Goal: Task Accomplishment & Management: Use online tool/utility

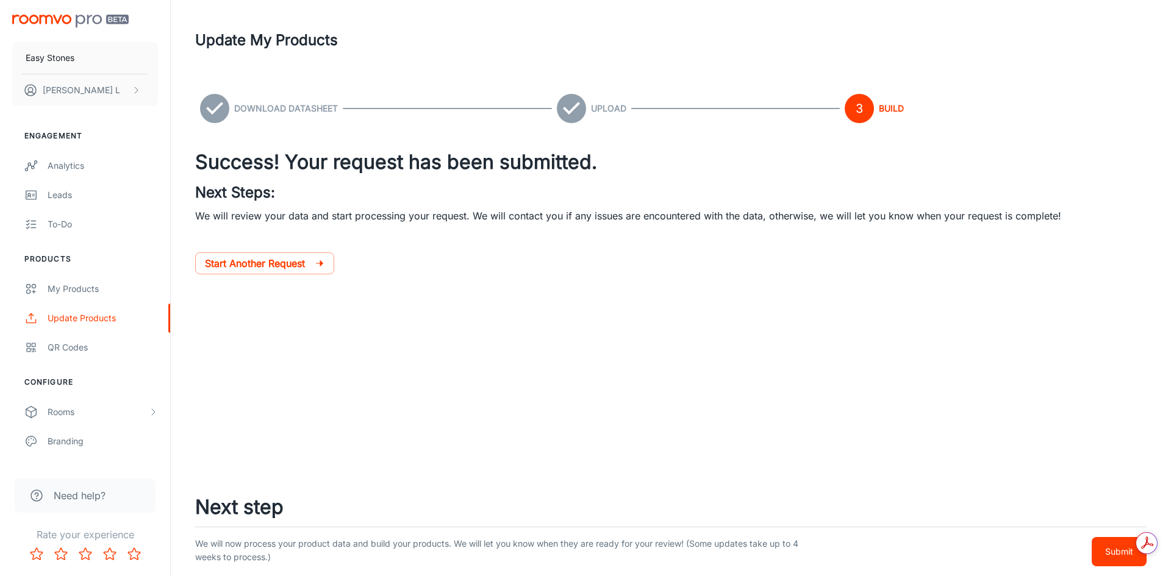
click at [731, 324] on div at bounding box center [670, 323] width 951 height 49
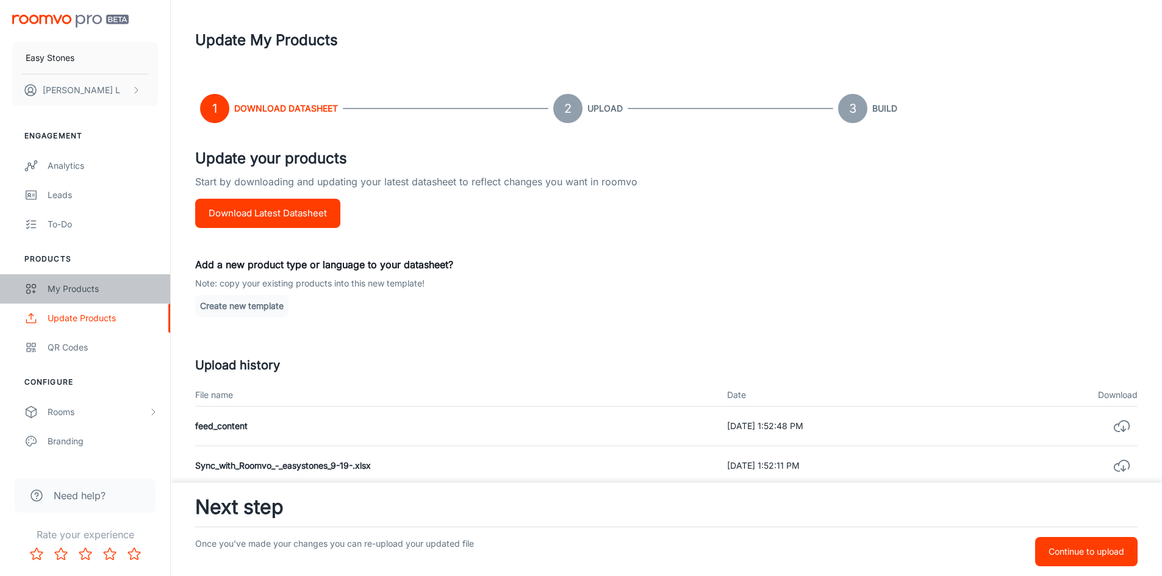
click at [85, 296] on link "My Products" at bounding box center [85, 288] width 170 height 29
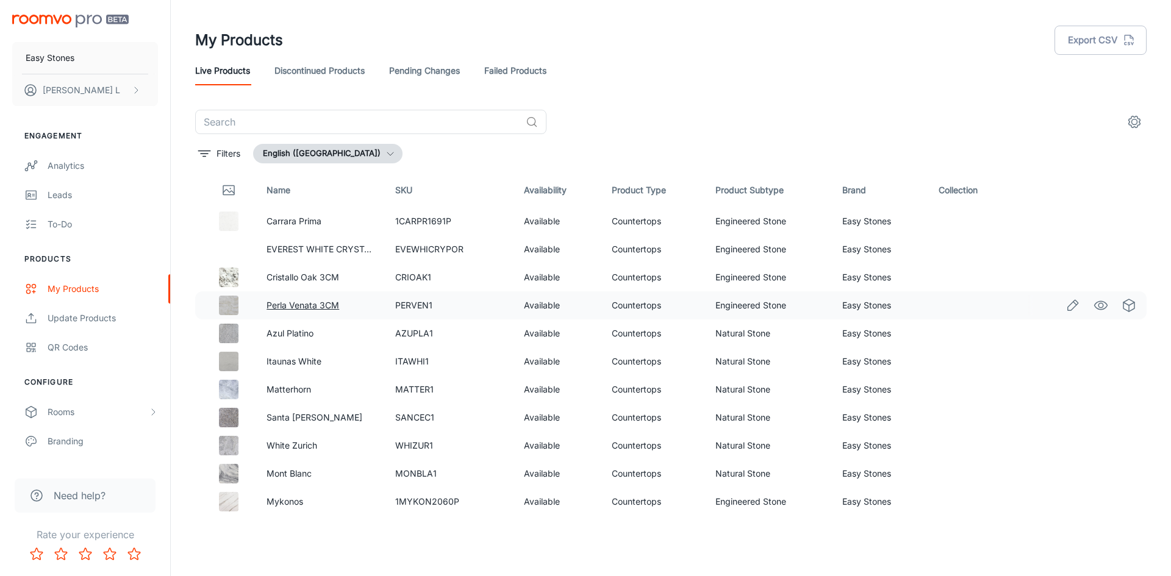
click at [280, 307] on link "Perla Venata 3CM" at bounding box center [302, 305] width 73 height 10
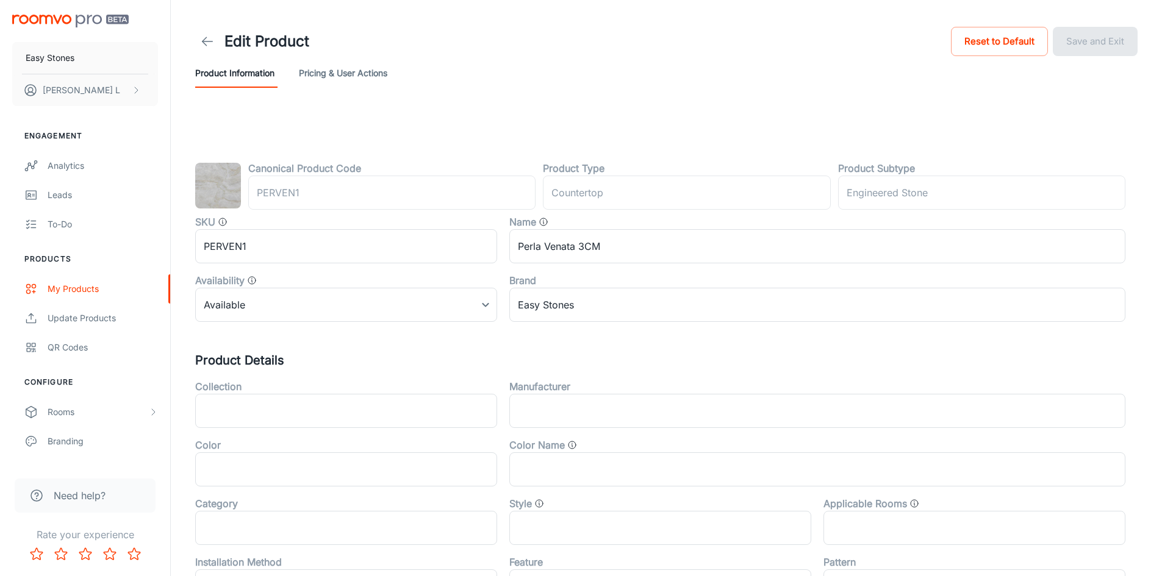
click at [213, 182] on img at bounding box center [218, 186] width 46 height 46
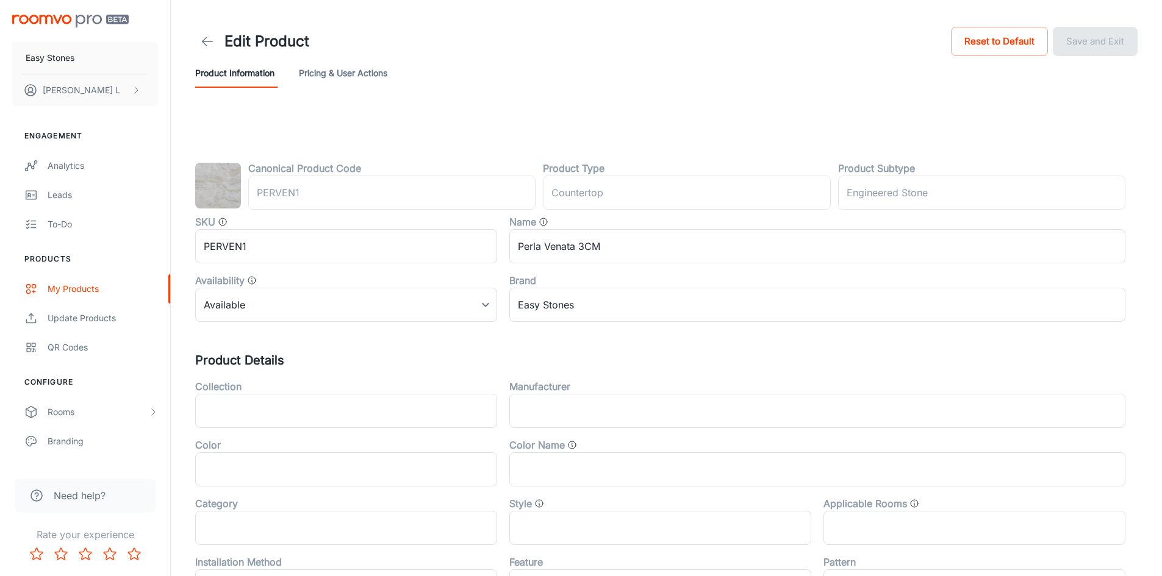
click at [213, 182] on img at bounding box center [218, 186] width 46 height 46
click at [401, 138] on div "Canonical Product Code PERVEN1 ​ Product Type countertop ​ Product Subtype Engi…" at bounding box center [665, 498] width 971 height 773
click at [378, 112] on div "Canonical Product Code PERVEN1 ​ Product Type countertop ​ Product Subtype Engi…" at bounding box center [665, 498] width 971 height 773
click at [363, 76] on button "Pricing & User Actions" at bounding box center [343, 73] width 88 height 29
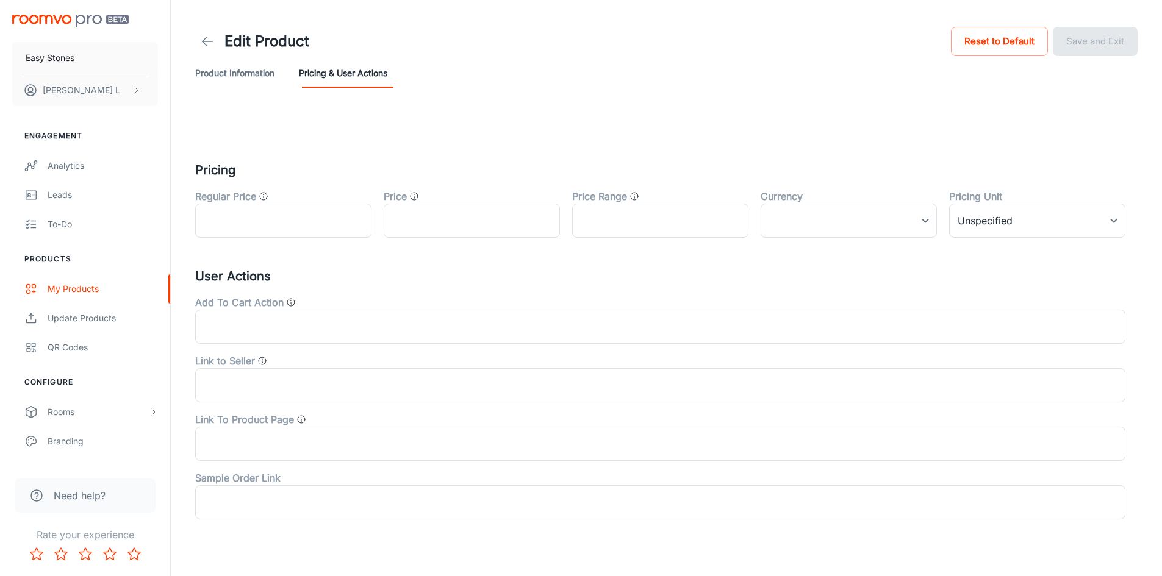
click at [432, 134] on div "Pricing Regular Price ​ Price ​ Price Range ​ Currency ​ ​ Pricing Unit Unspeci…" at bounding box center [665, 315] width 971 height 407
click at [656, 126] on div "Pricing Regular Price ​ Price ​ Price Range ​ Currency ​ ​ Pricing Unit Unspeci…" at bounding box center [665, 315] width 971 height 407
click at [198, 42] on link at bounding box center [207, 41] width 24 height 24
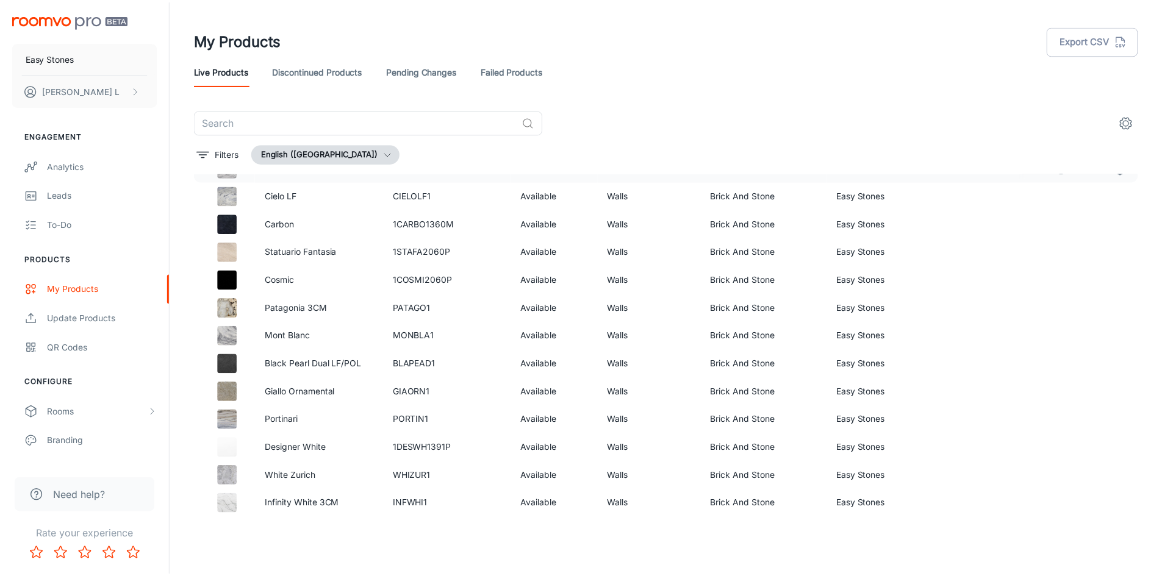
scroll to position [5972, 0]
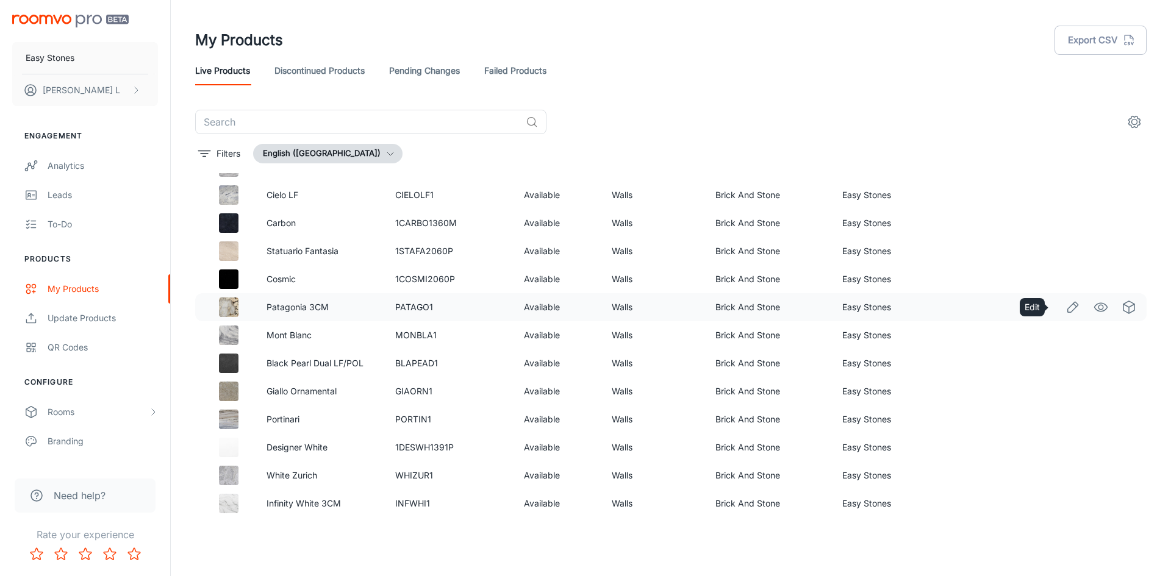
click at [1073, 304] on line "Edit" at bounding box center [1074, 305] width 3 height 3
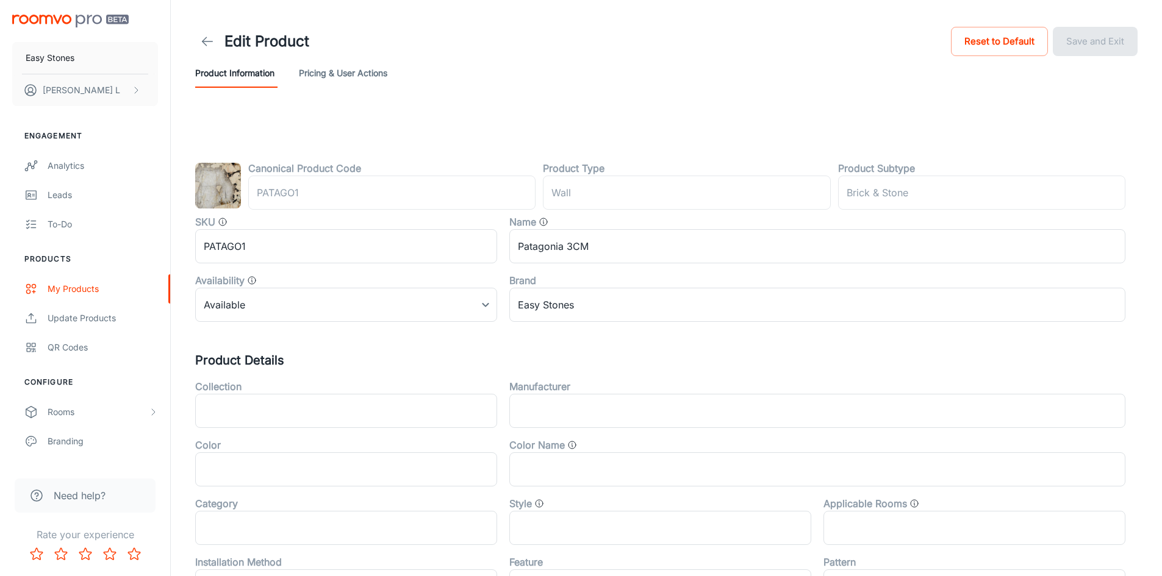
click at [796, 136] on div "Canonical Product Code PATAGO1 ​ Product Type wall ​ Product Subtype Brick & St…" at bounding box center [665, 498] width 971 height 773
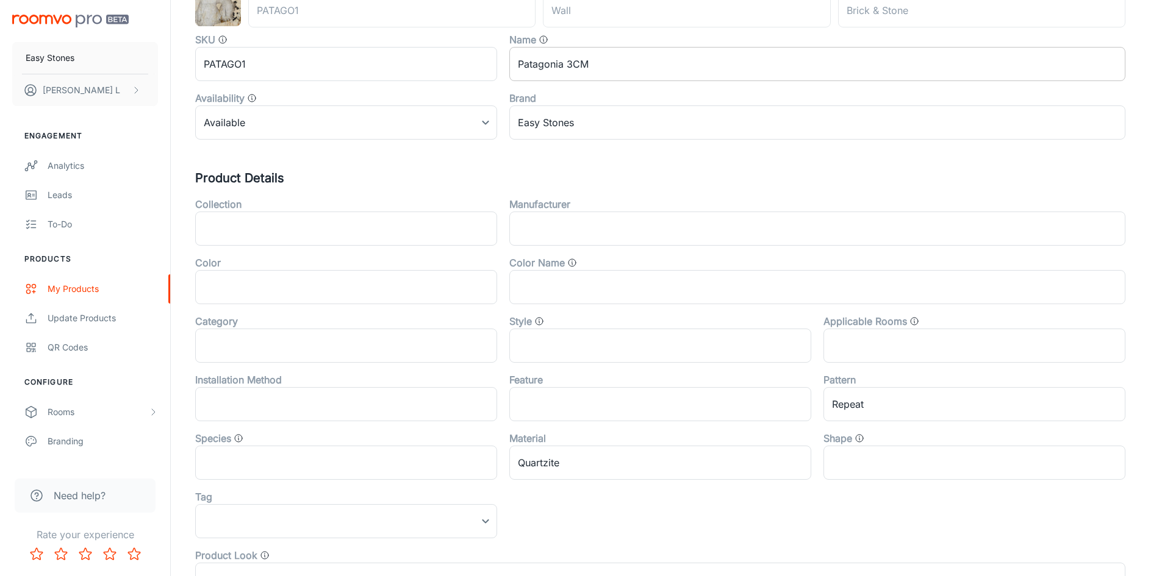
scroll to position [183, 0]
click at [669, 179] on h5 "Product Details" at bounding box center [666, 177] width 942 height 18
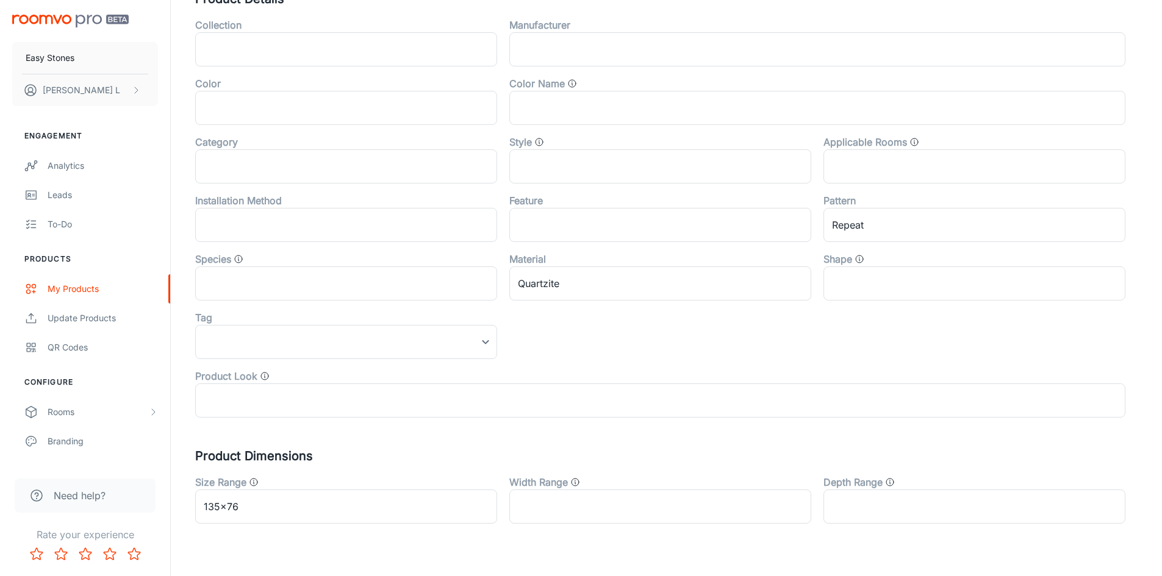
scroll to position [366, 0]
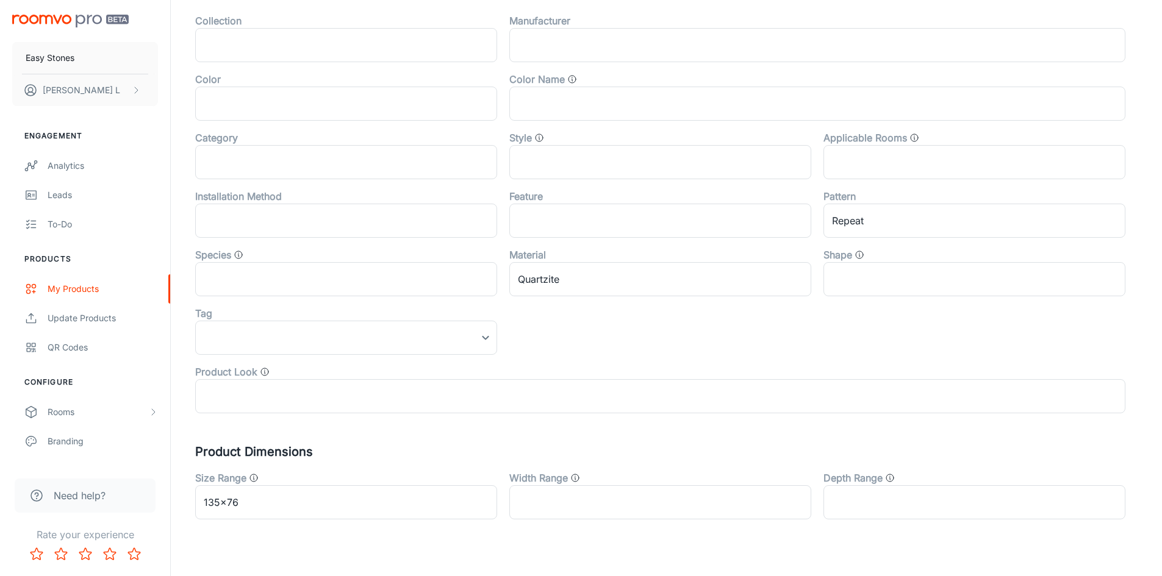
click at [581, 357] on div "Product Look ​" at bounding box center [654, 384] width 942 height 59
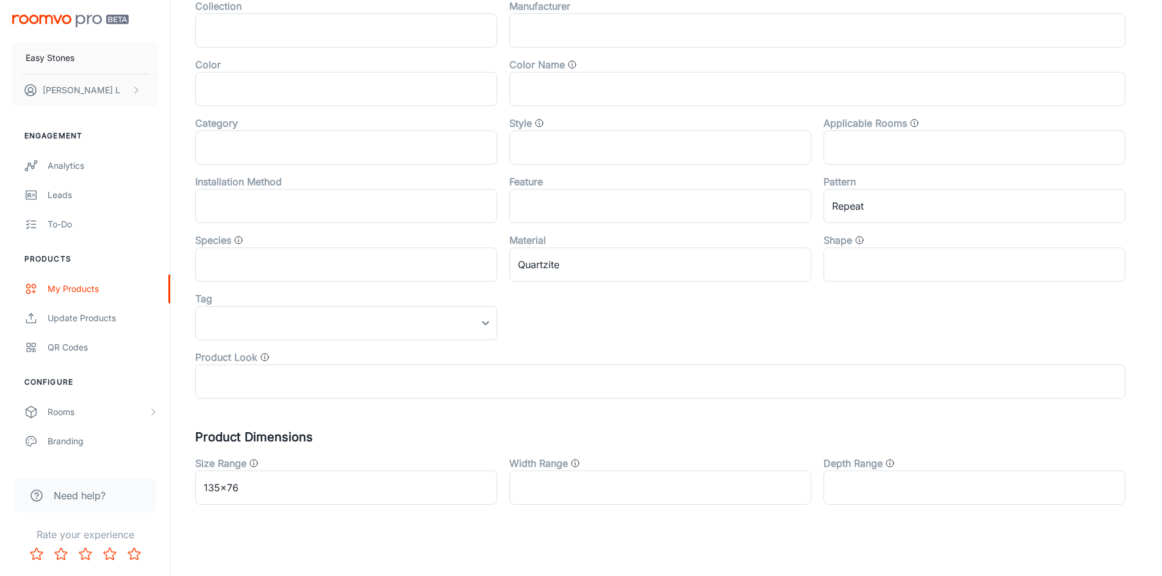
scroll to position [387, 0]
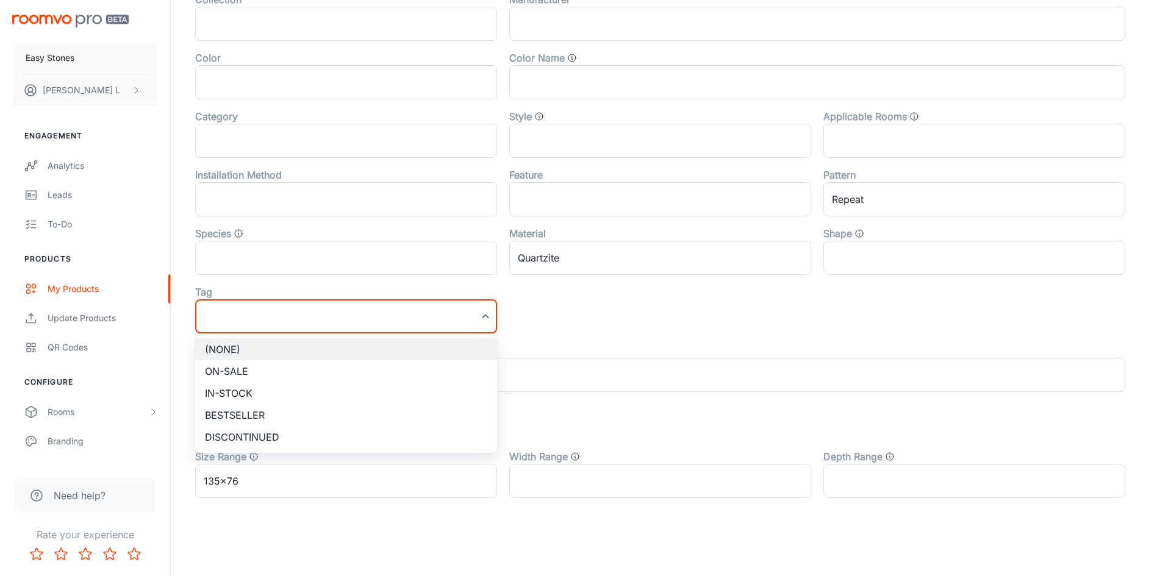
click at [556, 313] on div at bounding box center [585, 288] width 1171 height 576
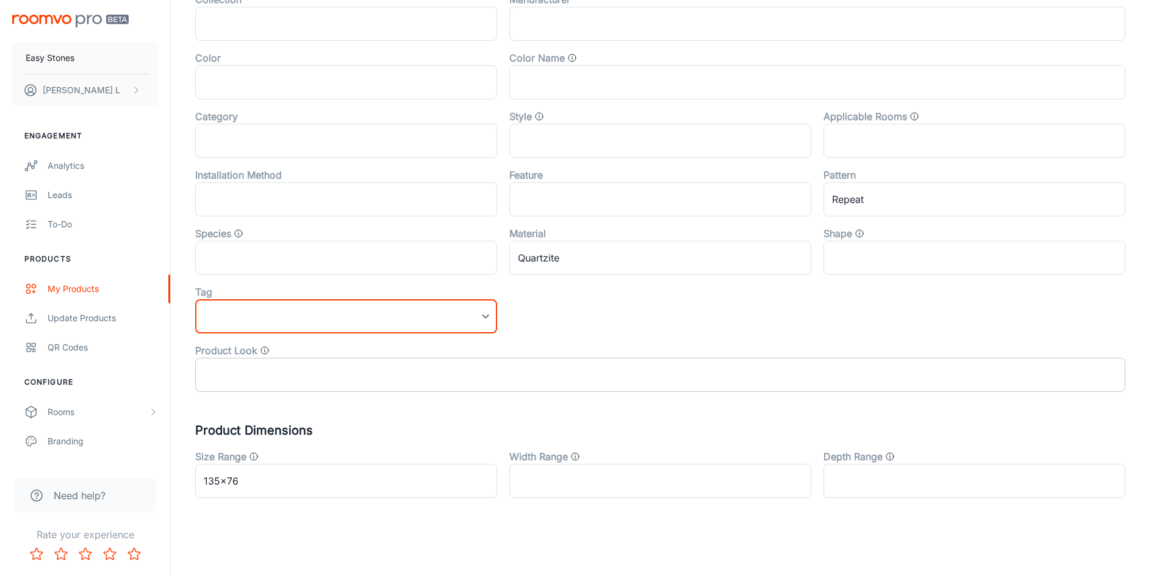
click at [723, 376] on input "text" at bounding box center [660, 375] width 930 height 34
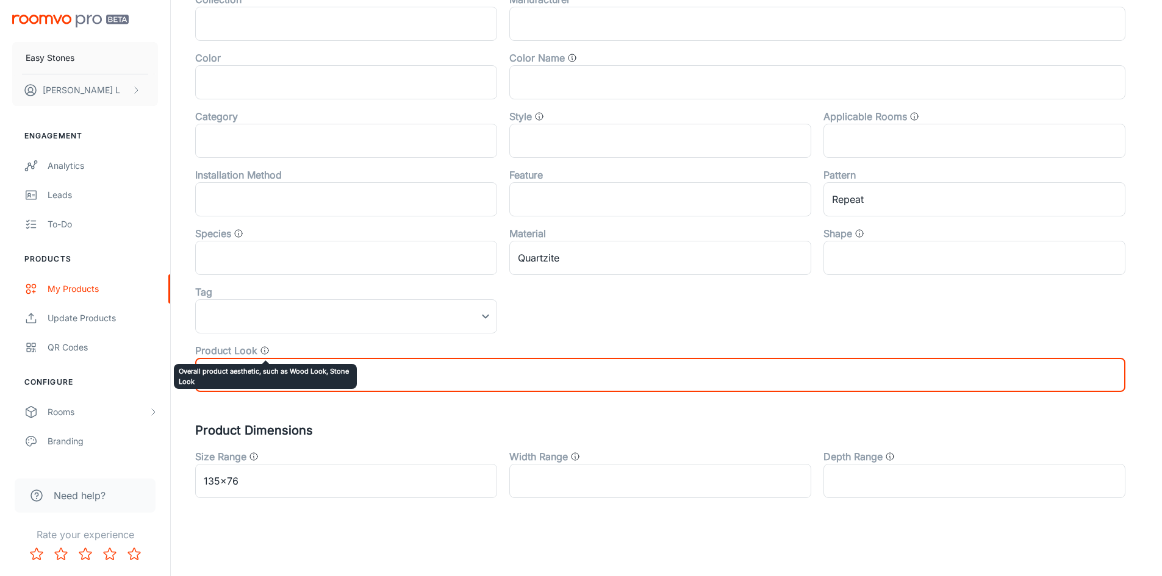
click at [260, 348] on icon "Overall product aesthetic, such as Wood Look, Stone Look" at bounding box center [265, 351] width 10 height 10
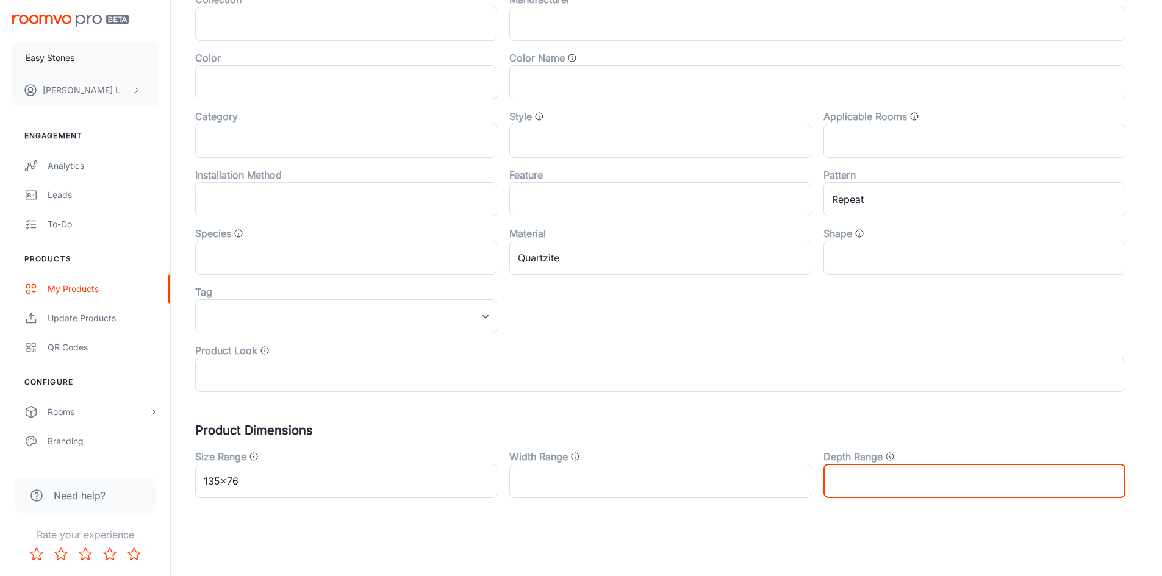
click at [883, 473] on input "text" at bounding box center [974, 481] width 302 height 34
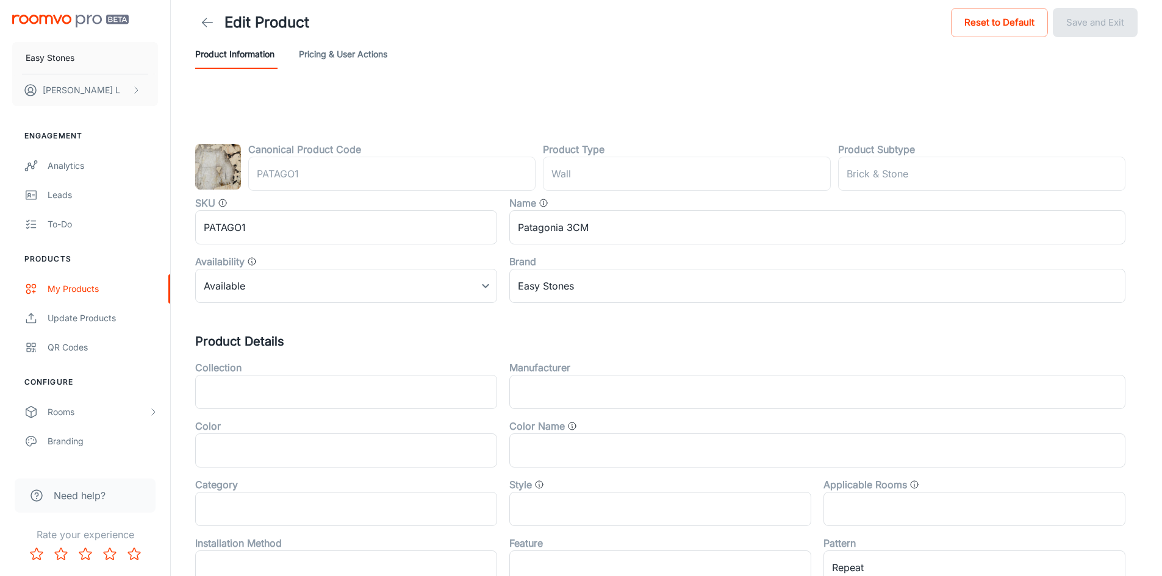
scroll to position [0, 0]
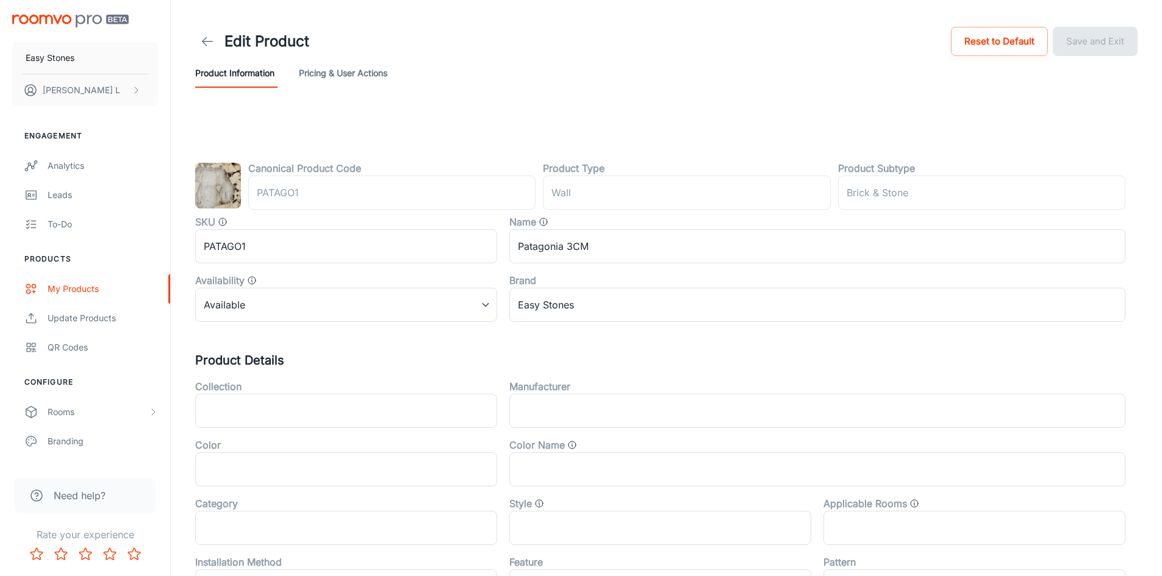
click at [630, 126] on div "Canonical Product Code PATAGO1 ​ Product Type wall ​ Product Subtype Brick & St…" at bounding box center [665, 498] width 971 height 773
click at [354, 65] on button "Pricing & User Actions" at bounding box center [343, 73] width 88 height 29
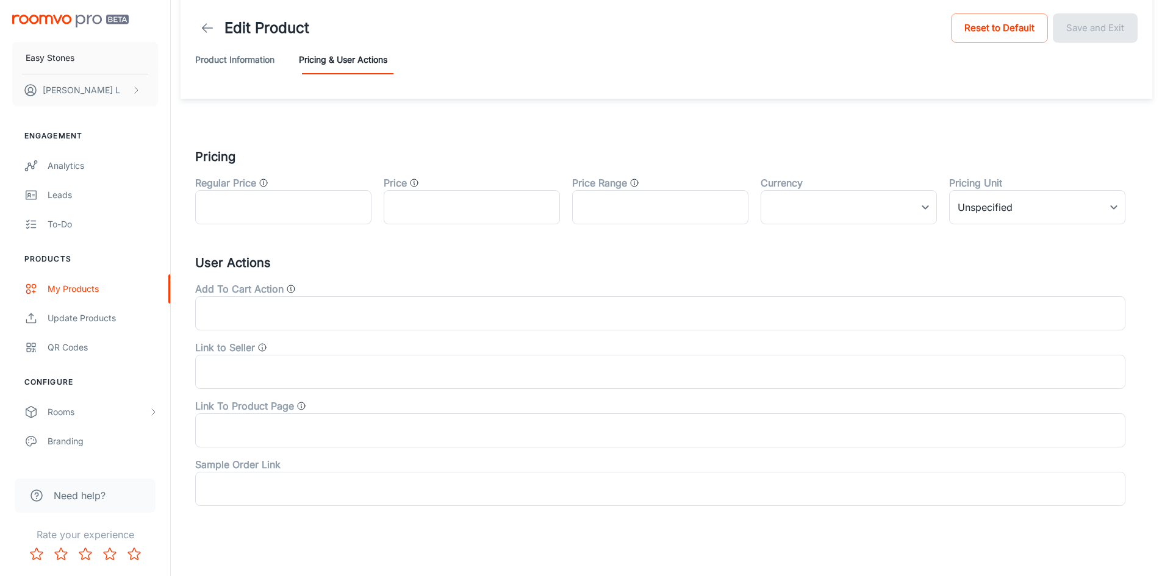
scroll to position [21, 0]
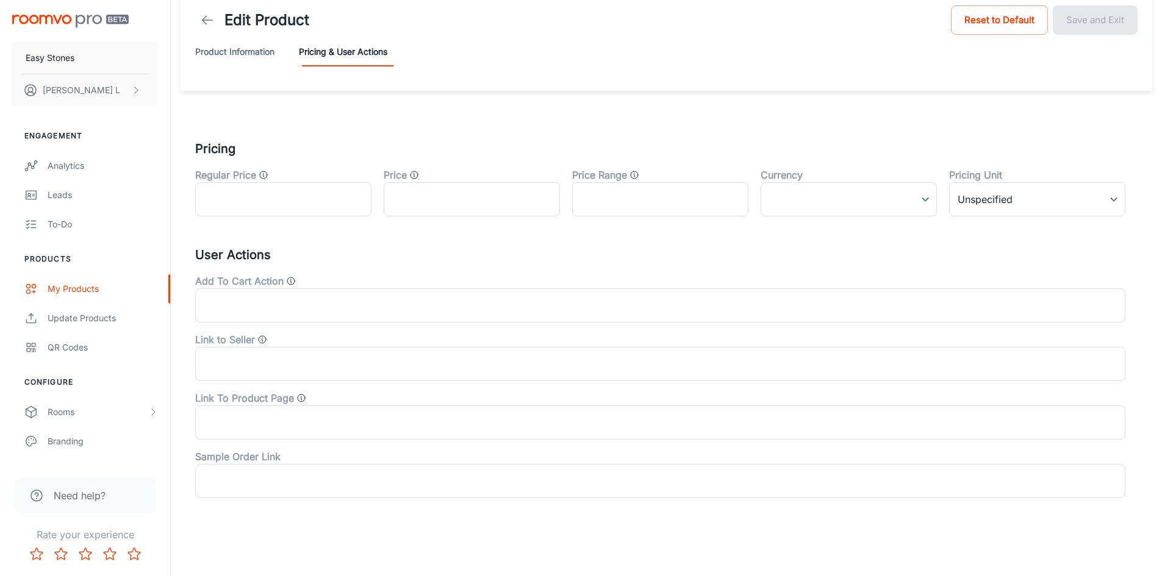
click at [198, 19] on link at bounding box center [207, 20] width 24 height 24
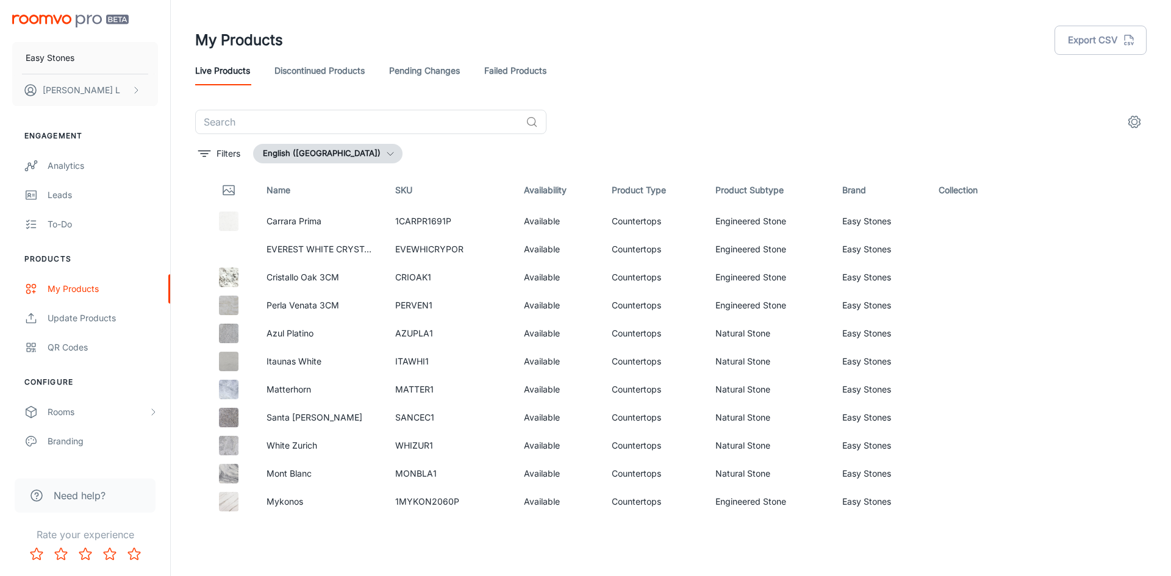
click at [729, 116] on div "​" at bounding box center [670, 122] width 951 height 24
click at [1094, 330] on icon "See in Visualizer" at bounding box center [1100, 333] width 13 height 9
click at [1093, 331] on icon "See in Visualizer" at bounding box center [1100, 333] width 15 height 15
click at [655, 107] on header "My Products Export CSV Live Products Discontinued Products Pending Changes Fail…" at bounding box center [670, 55] width 980 height 110
click at [1094, 359] on icon "See in Visualizer" at bounding box center [1100, 361] width 13 height 9
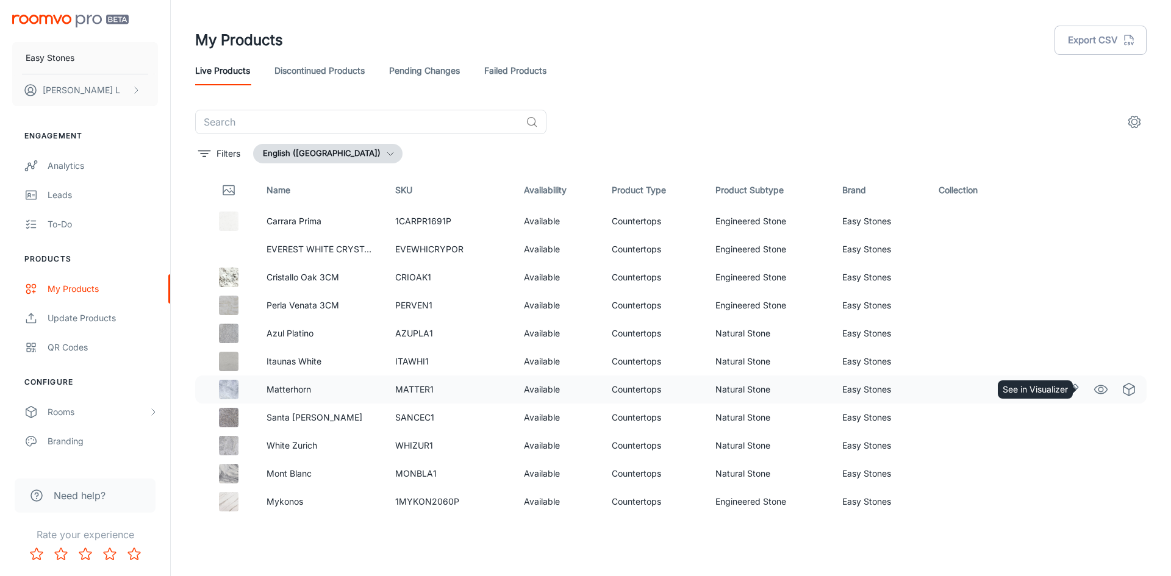
click at [1094, 386] on icon "See in Visualizer" at bounding box center [1100, 389] width 13 height 9
click at [1093, 419] on icon "See in Visualizer" at bounding box center [1100, 417] width 15 height 15
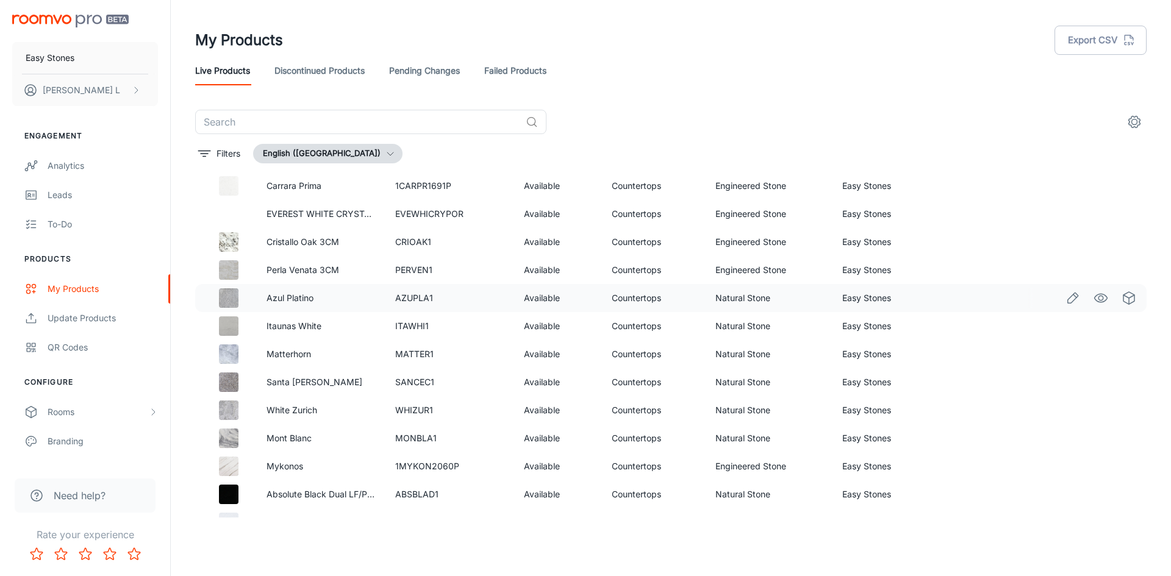
scroll to position [61, 0]
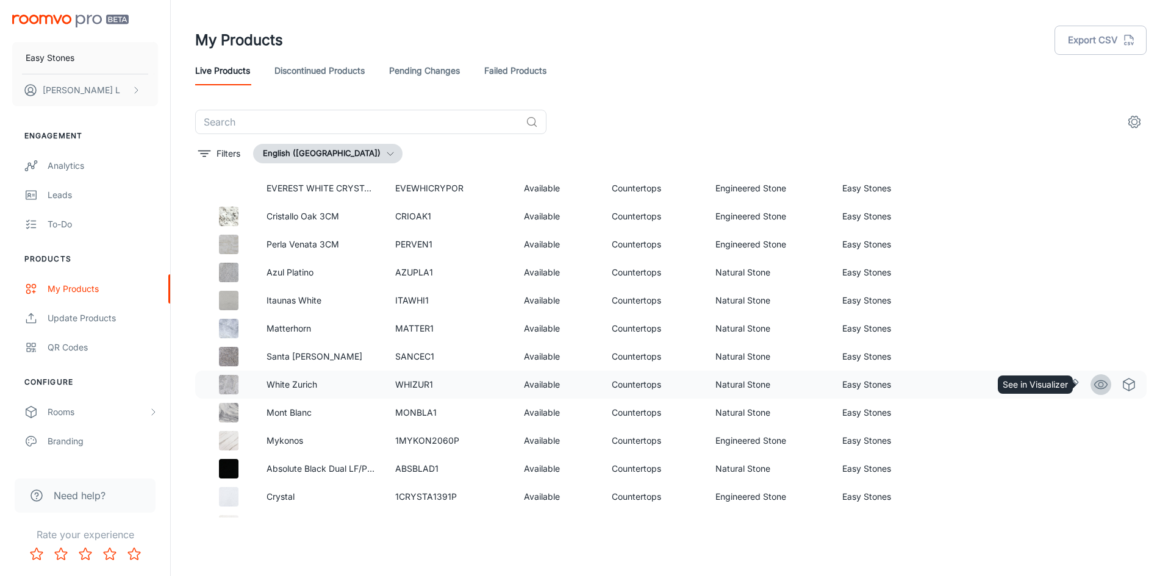
click at [1099, 387] on link "See in Visualizer" at bounding box center [1100, 384] width 21 height 21
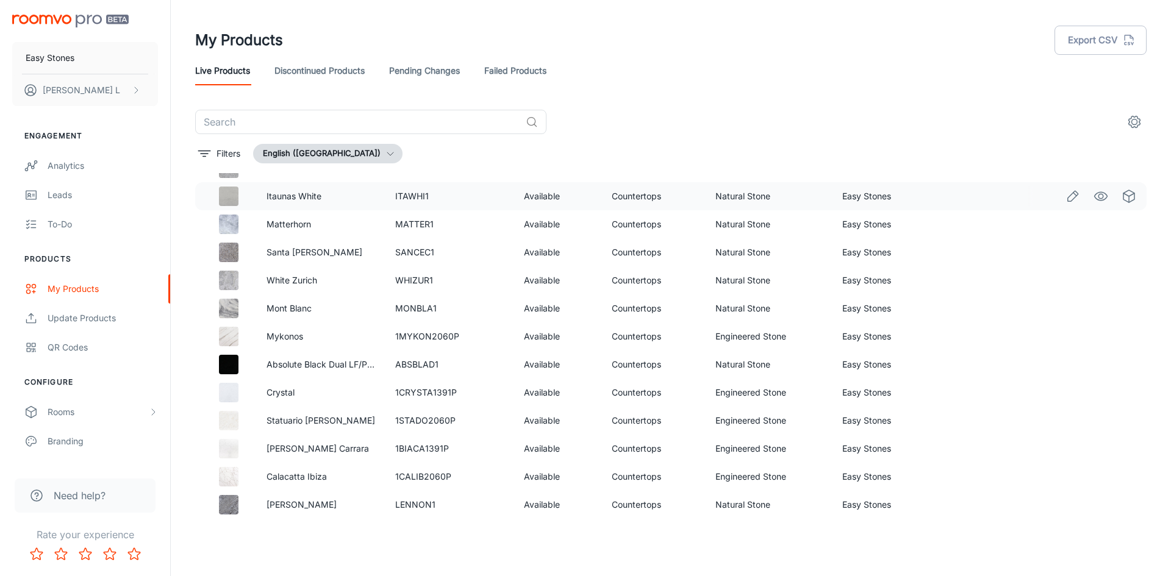
scroll to position [183, 0]
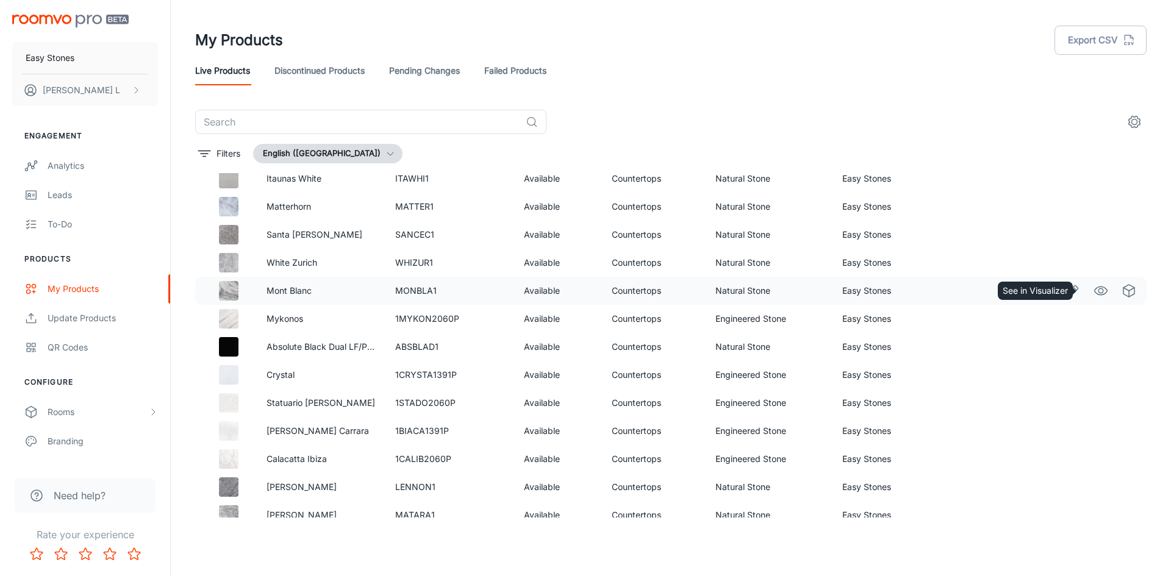
click at [1093, 284] on icon "See in Visualizer" at bounding box center [1100, 291] width 15 height 15
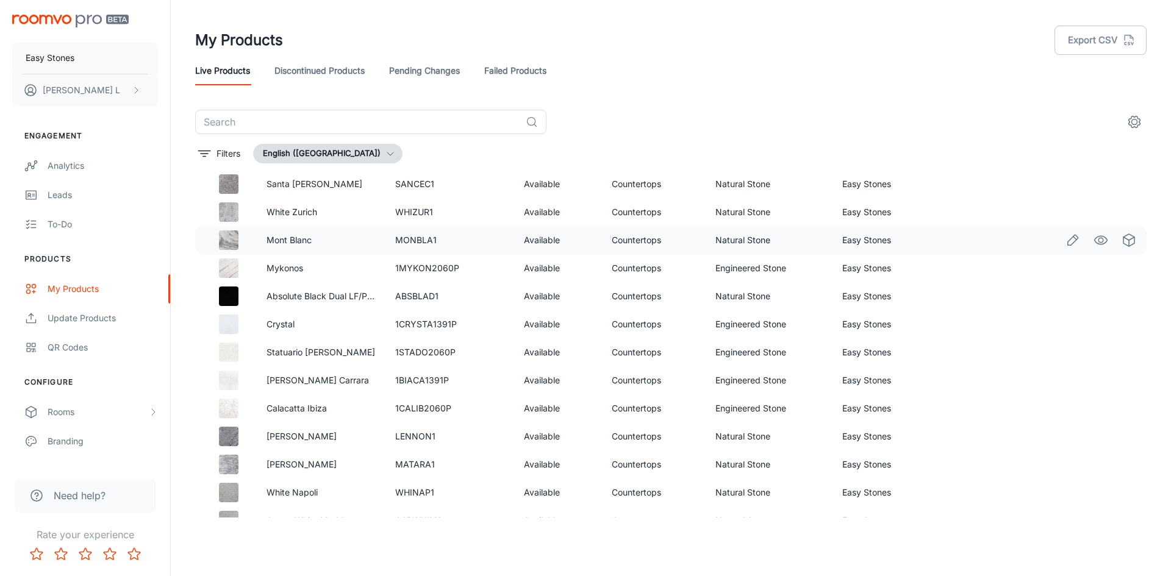
scroll to position [244, 0]
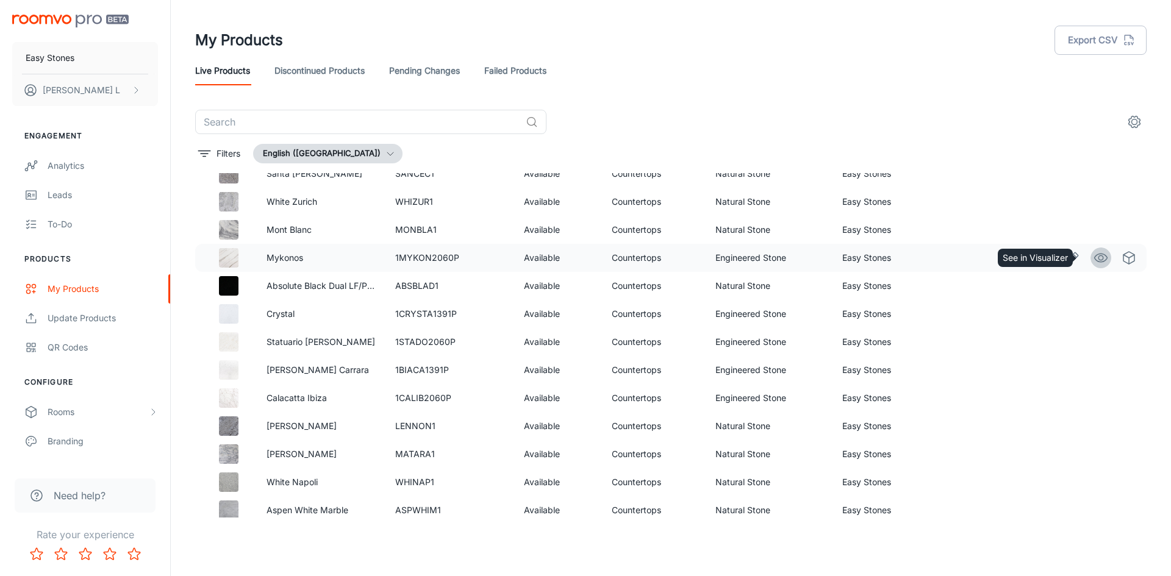
click at [1093, 257] on icon "See in Visualizer" at bounding box center [1100, 258] width 15 height 15
click at [1098, 284] on circle "See in Visualizer" at bounding box center [1100, 286] width 5 height 5
click at [1093, 282] on icon "See in Visualizer" at bounding box center [1100, 286] width 15 height 15
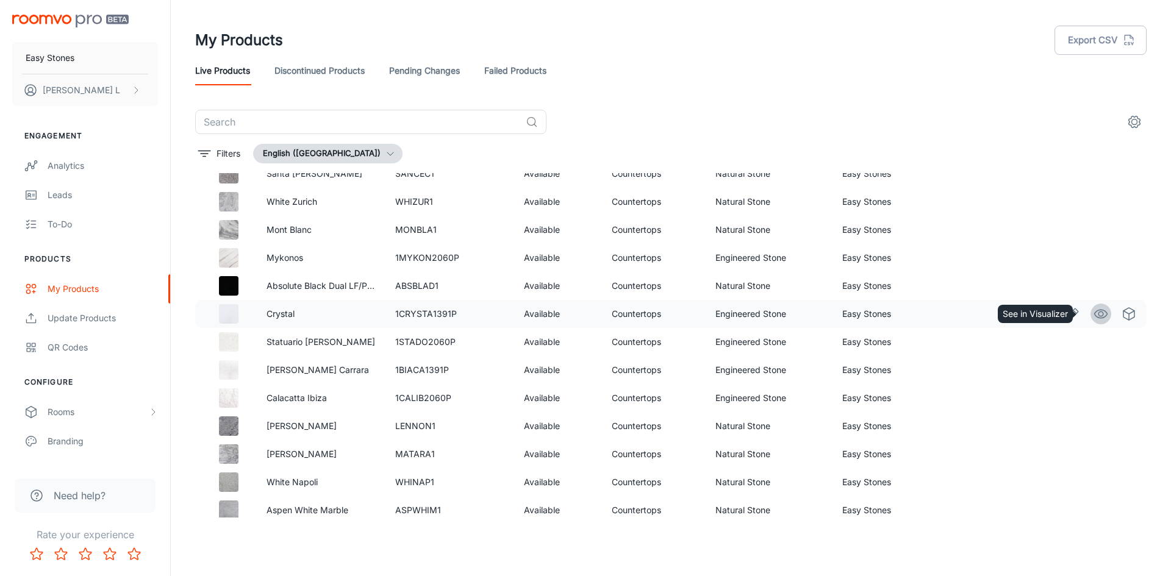
click at [1094, 318] on icon "See in Visualizer" at bounding box center [1100, 314] width 13 height 9
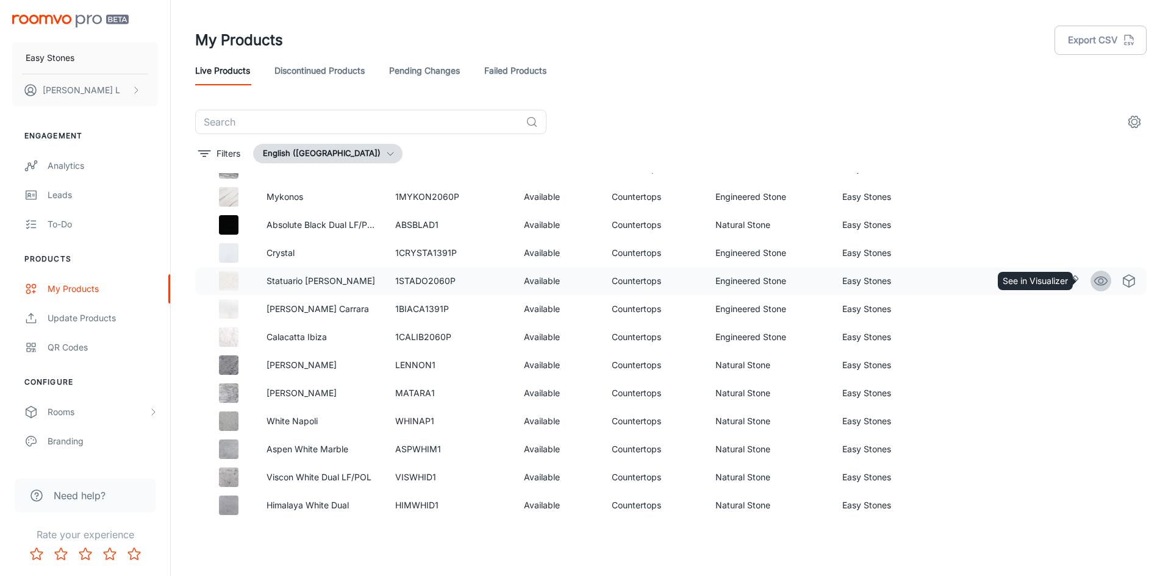
click at [1095, 285] on icon "See in Visualizer" at bounding box center [1100, 281] width 15 height 15
click at [1093, 308] on icon "See in Visualizer" at bounding box center [1100, 309] width 15 height 15
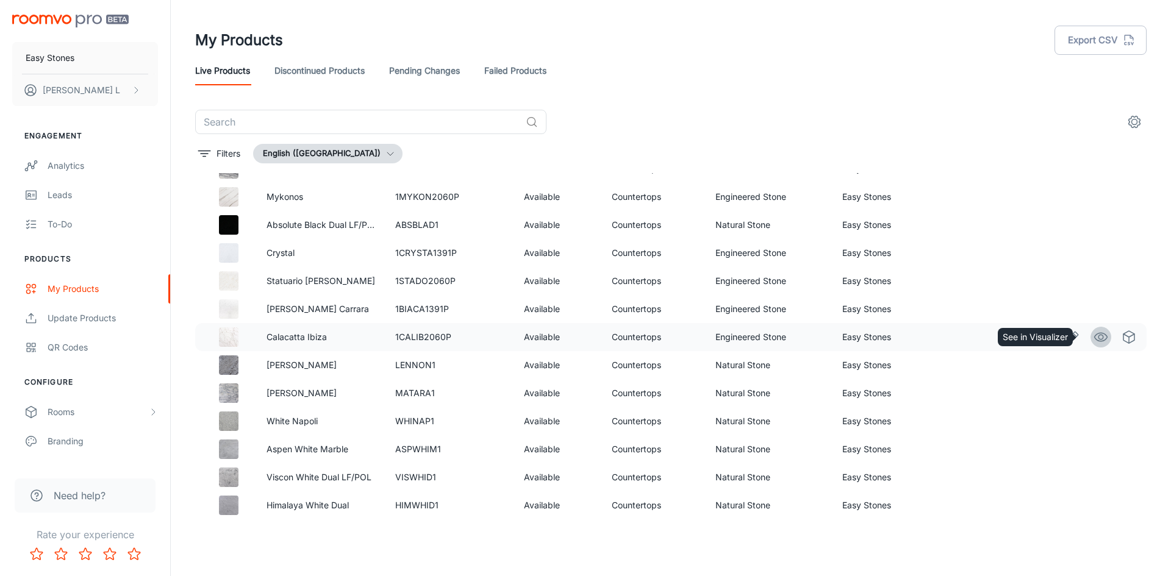
click at [1096, 338] on icon "See in Visualizer" at bounding box center [1100, 337] width 15 height 15
click at [1098, 366] on circle "See in Visualizer" at bounding box center [1100, 365] width 5 height 5
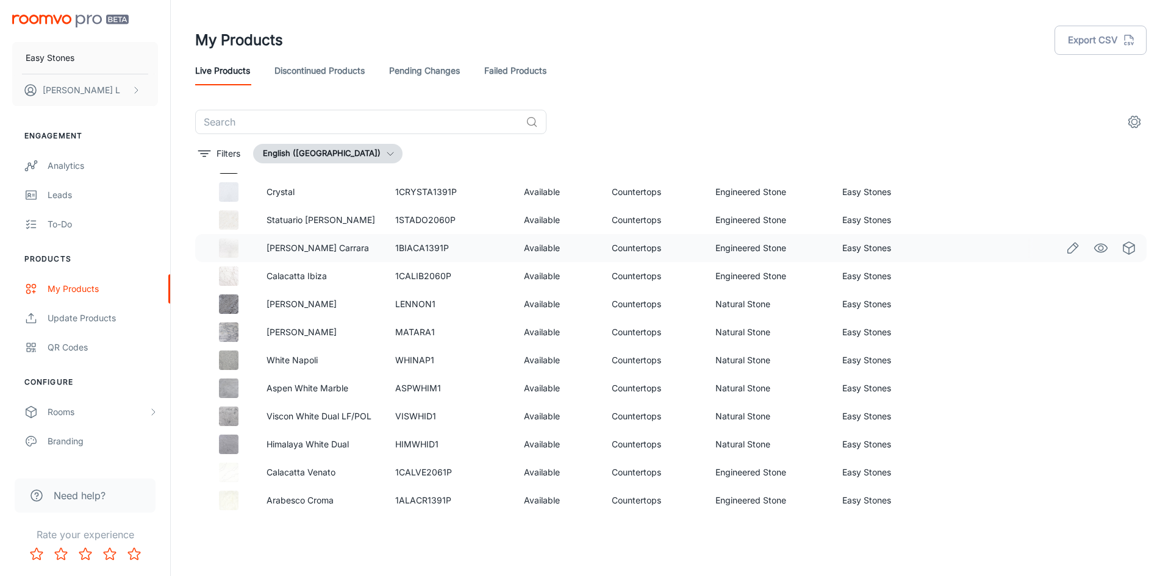
scroll to position [427, 0]
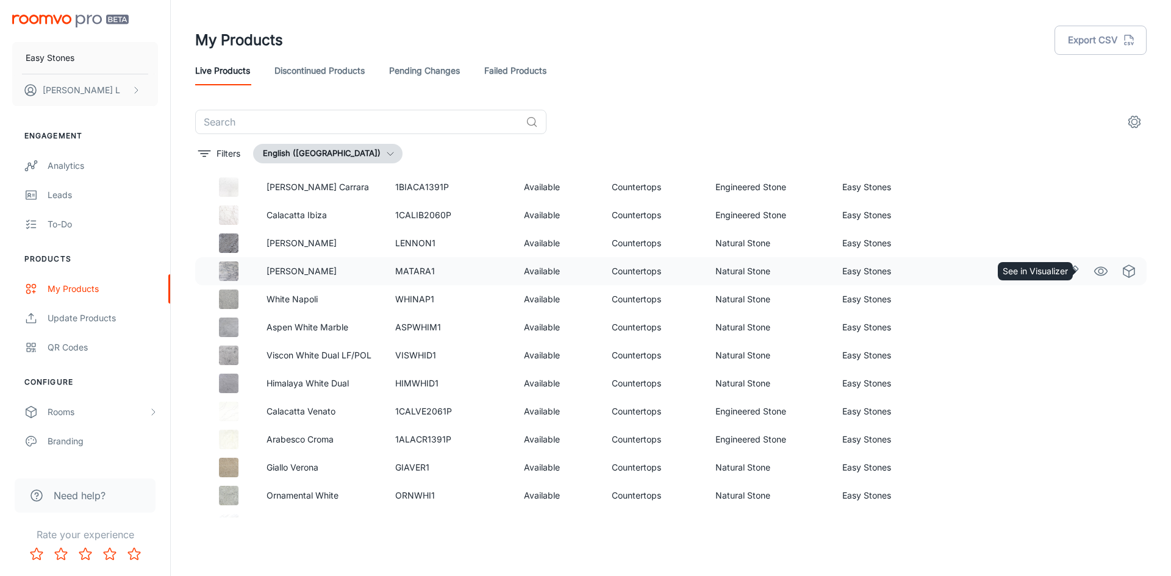
click at [1094, 274] on icon "See in Visualizer" at bounding box center [1100, 271] width 13 height 9
click at [1096, 296] on icon "See in Visualizer" at bounding box center [1100, 299] width 15 height 15
click at [1093, 299] on icon "See in Visualizer" at bounding box center [1100, 299] width 15 height 15
click at [1093, 328] on icon "See in Visualizer" at bounding box center [1100, 327] width 15 height 15
click at [1094, 324] on icon "See in Visualizer" at bounding box center [1100, 327] width 13 height 9
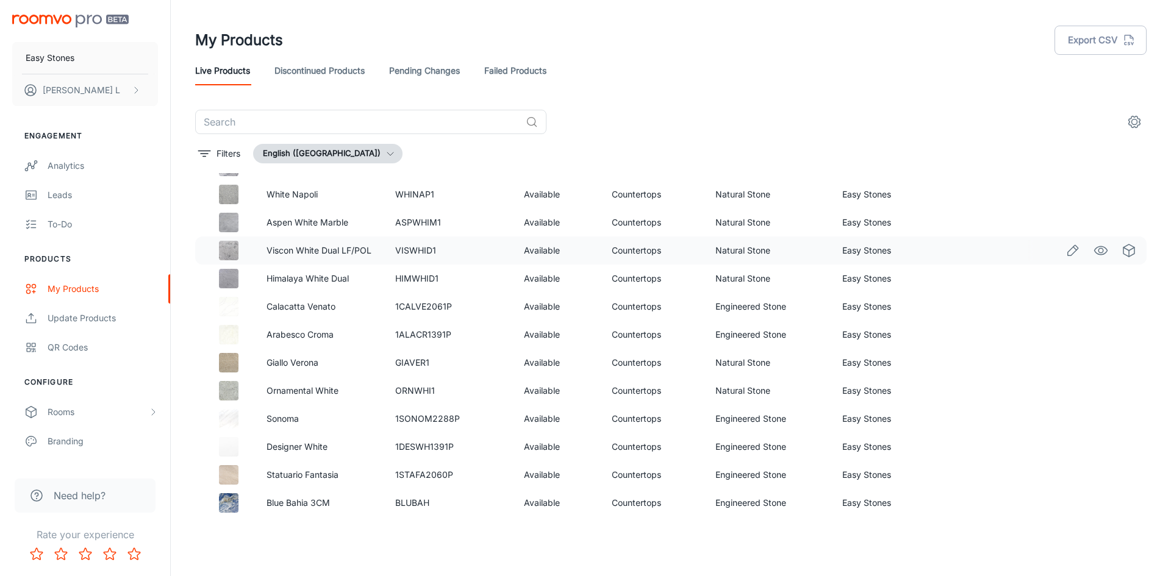
scroll to position [549, 0]
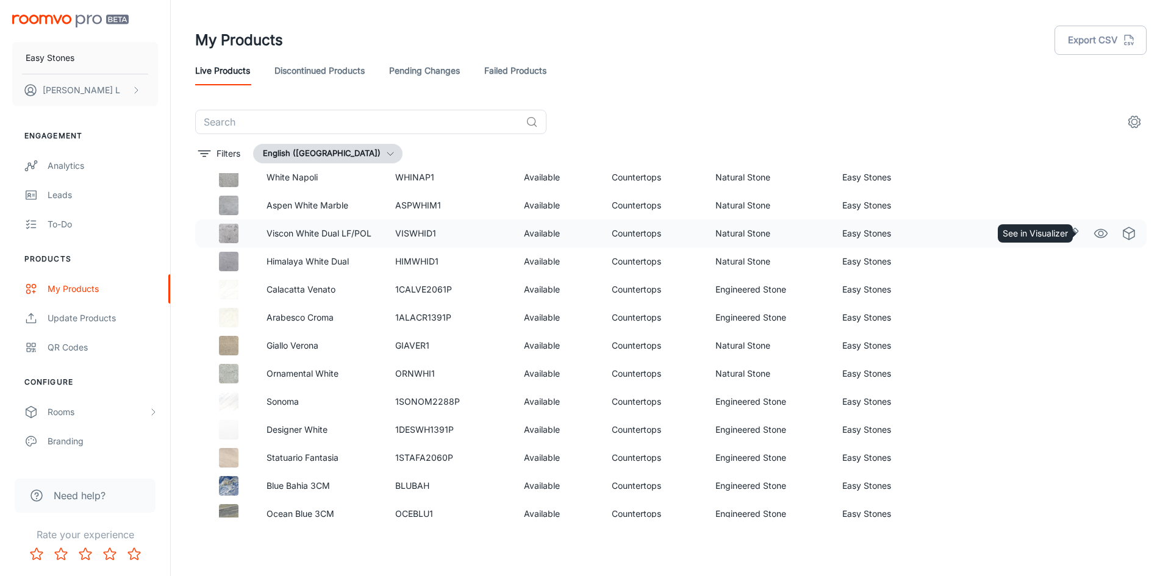
click at [1093, 235] on icon "See in Visualizer" at bounding box center [1100, 233] width 15 height 15
click at [1093, 263] on icon "See in Visualizer" at bounding box center [1100, 261] width 15 height 15
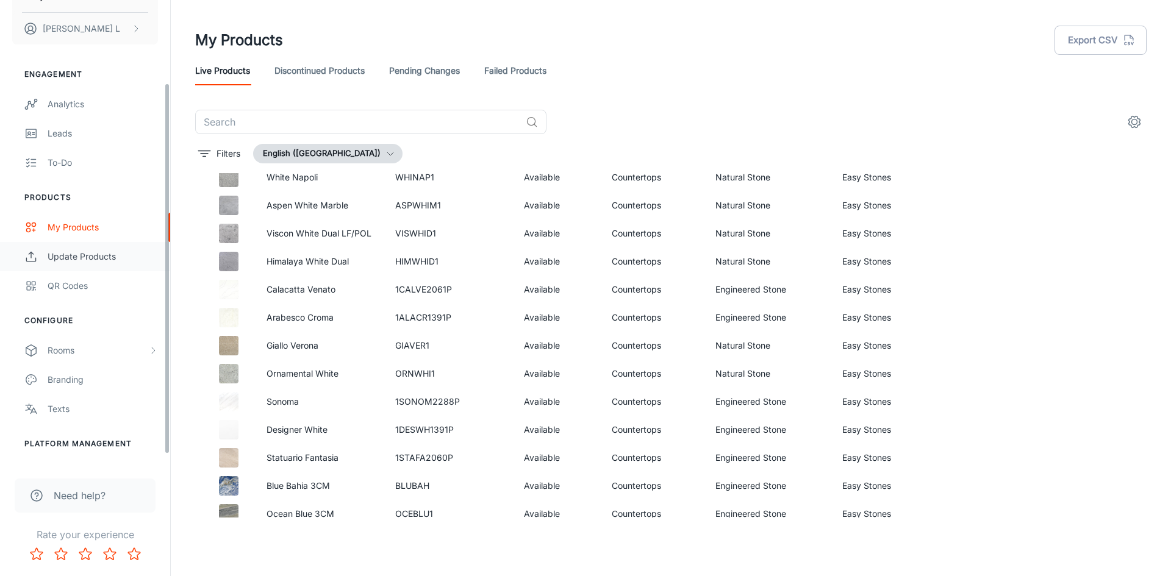
scroll to position [115, 0]
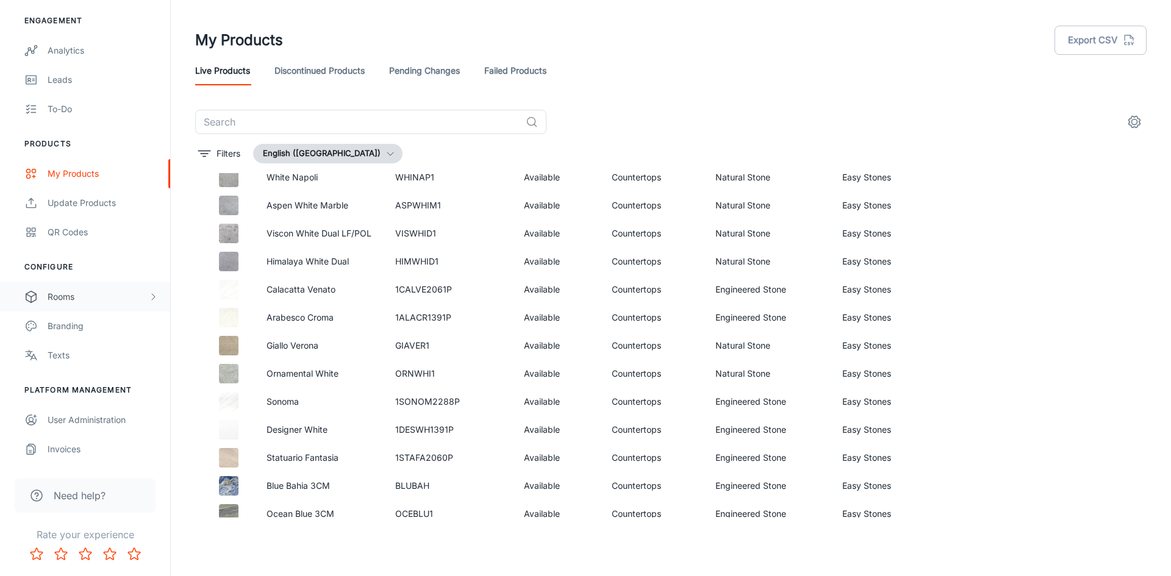
click at [91, 301] on div "Rooms" at bounding box center [98, 296] width 101 height 13
click at [87, 349] on div "Designer Rooms" at bounding box center [103, 355] width 110 height 13
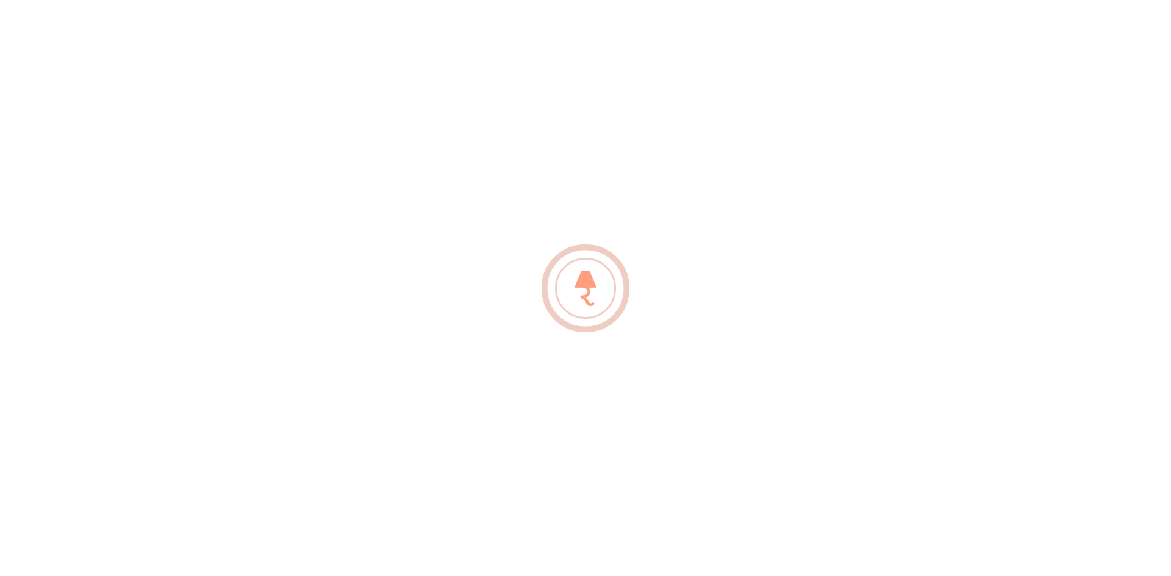
click at [524, 198] on div at bounding box center [585, 288] width 1171 height 576
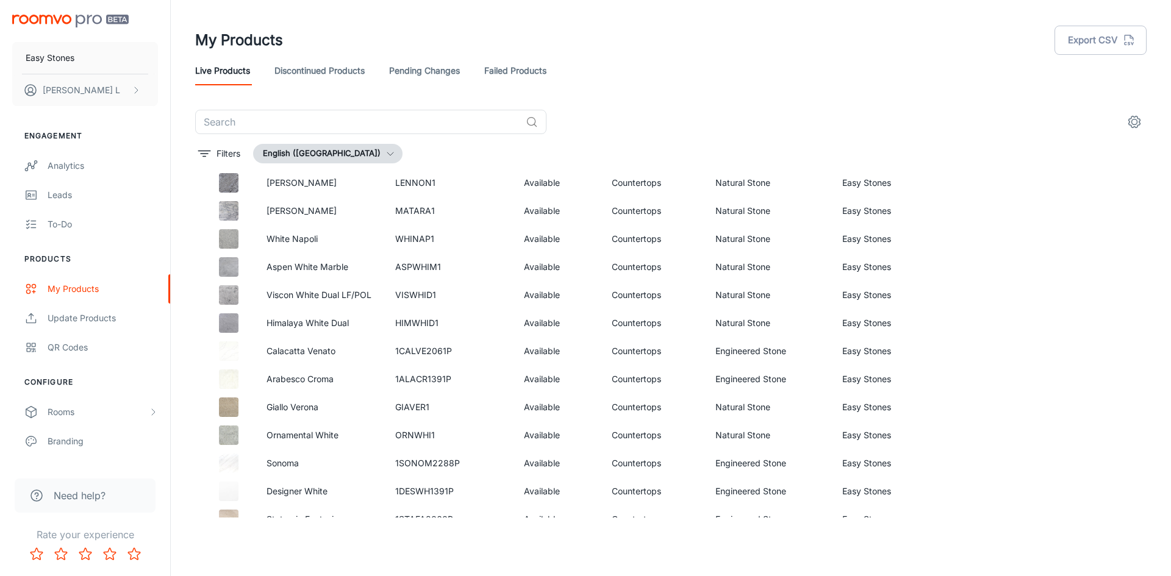
scroll to position [488, 0]
click at [1093, 323] on icon "See in Visualizer" at bounding box center [1100, 322] width 15 height 15
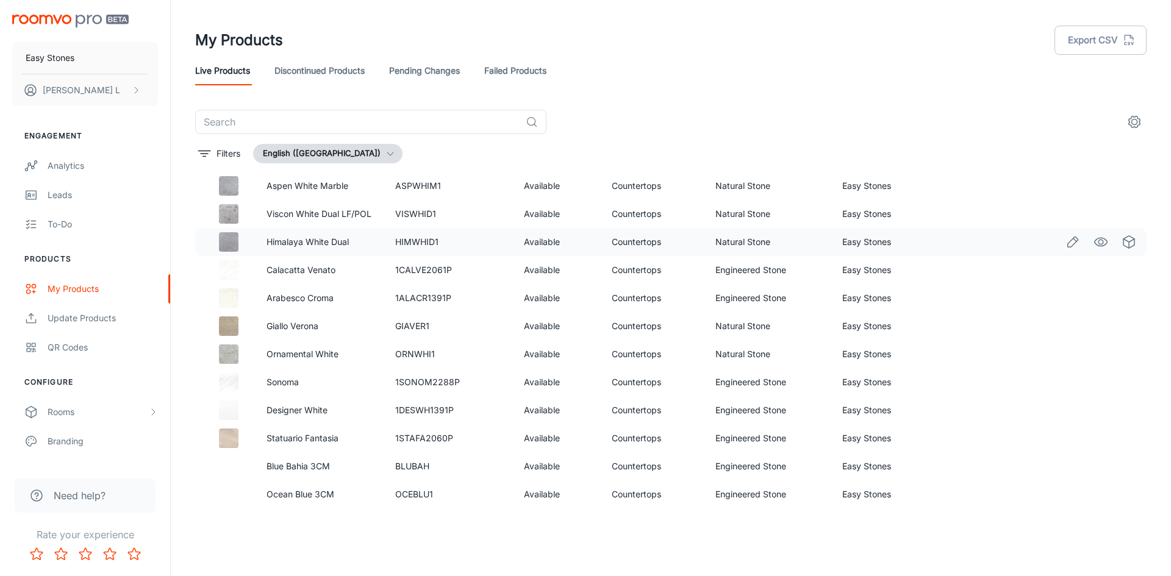
scroll to position [587, 0]
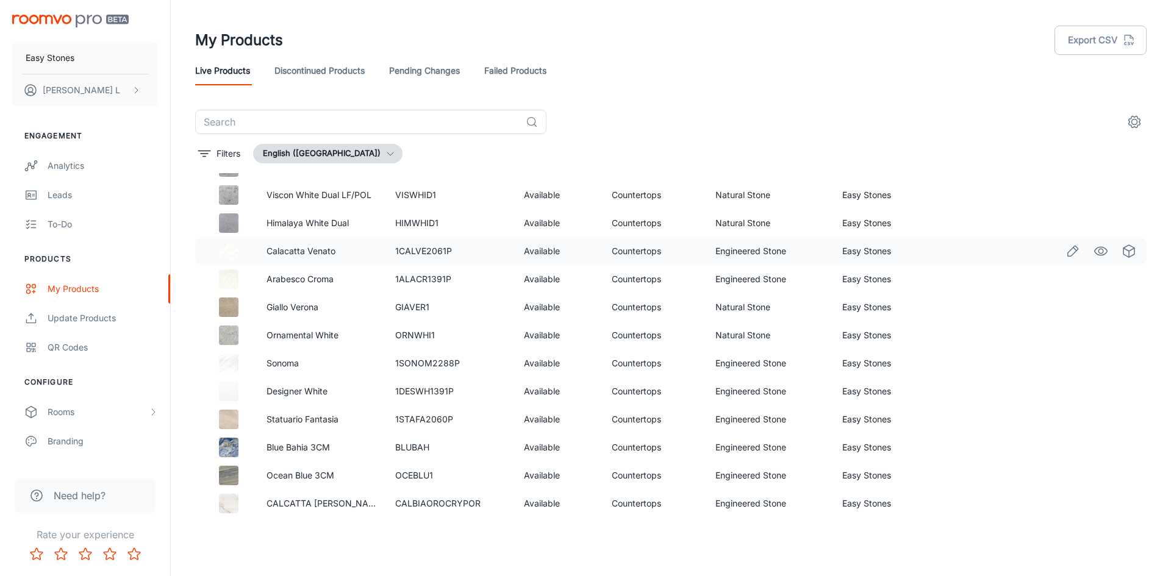
click at [1093, 252] on icon "See in Visualizer" at bounding box center [1100, 251] width 15 height 15
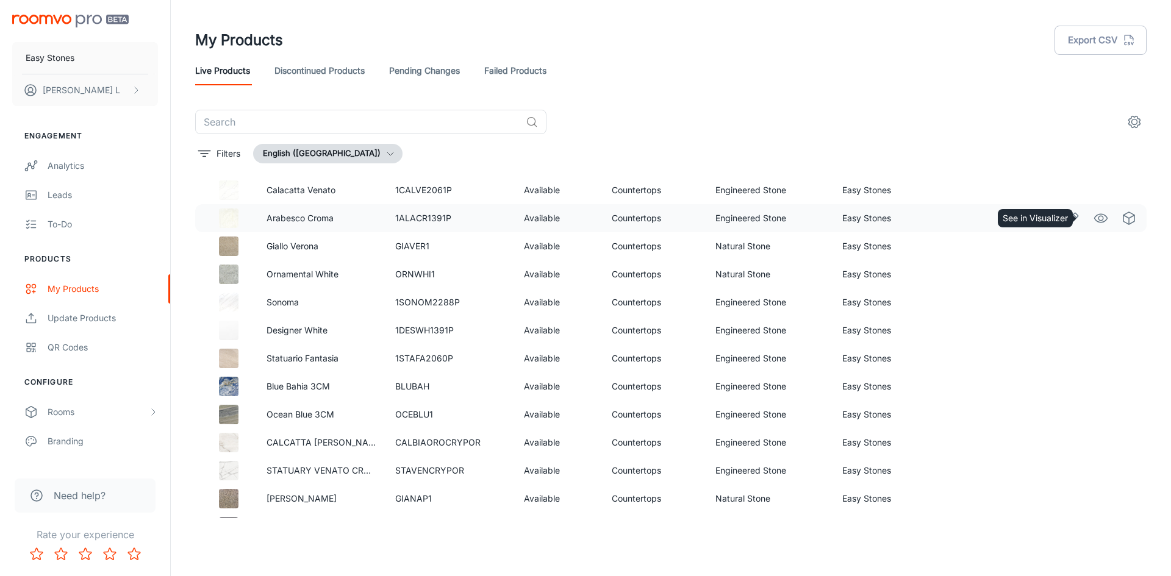
click at [1093, 217] on icon "See in Visualizer" at bounding box center [1100, 218] width 15 height 15
click at [1098, 248] on circle "See in Visualizer" at bounding box center [1100, 246] width 5 height 5
click at [1093, 275] on icon "See in Visualizer" at bounding box center [1100, 274] width 15 height 15
click at [1094, 299] on icon "See in Visualizer" at bounding box center [1100, 302] width 13 height 9
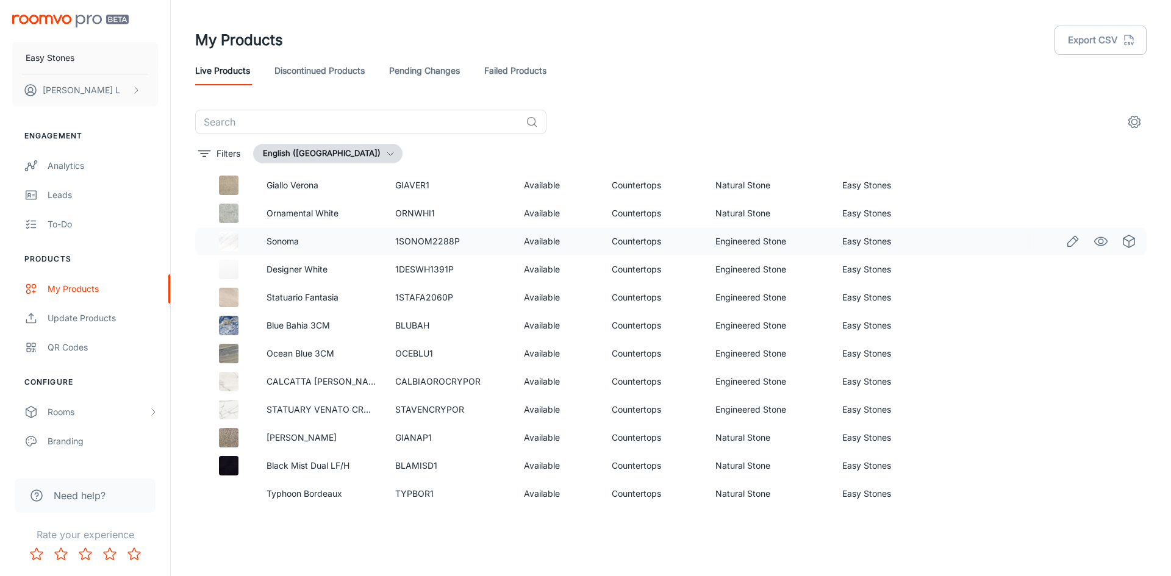
scroll to position [770, 0]
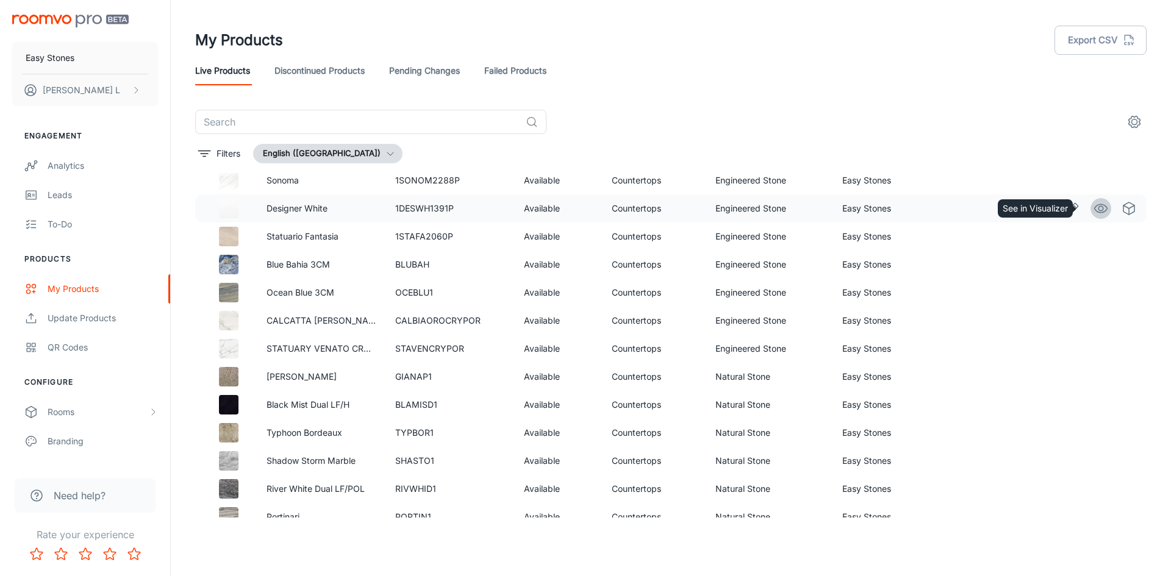
click at [1098, 207] on circle "See in Visualizer" at bounding box center [1100, 208] width 5 height 5
click at [1098, 235] on circle "See in Visualizer" at bounding box center [1100, 236] width 5 height 5
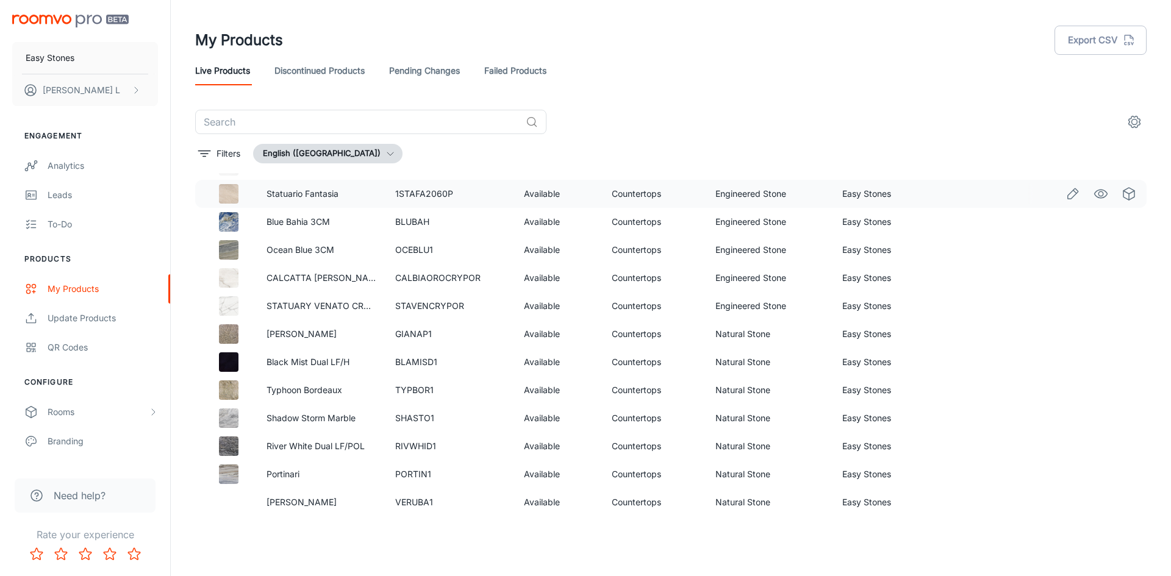
scroll to position [831, 0]
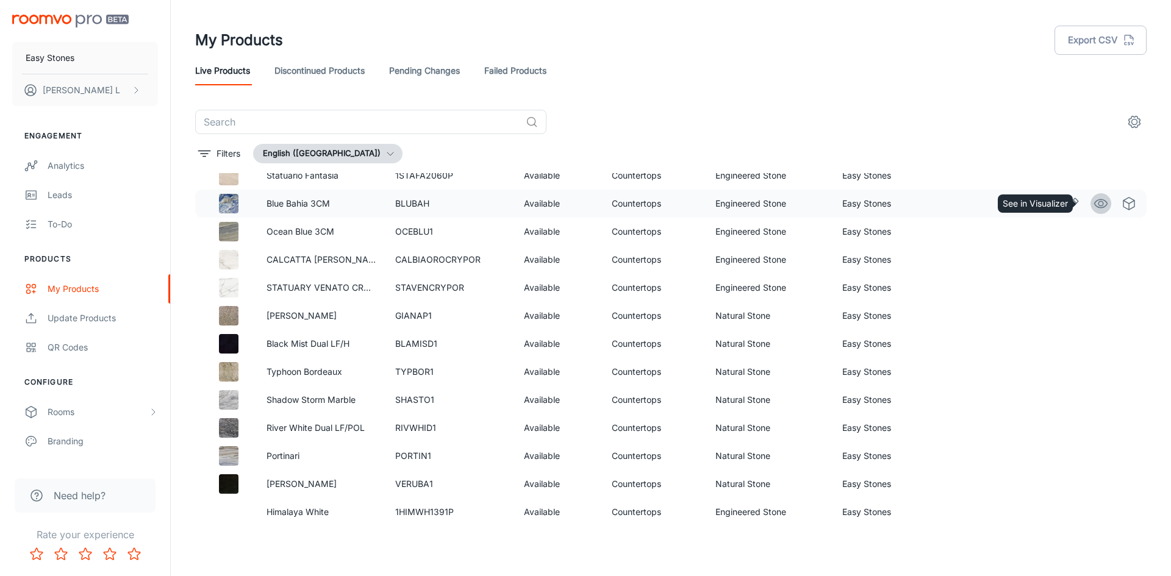
click at [1093, 205] on icon "See in Visualizer" at bounding box center [1100, 203] width 15 height 15
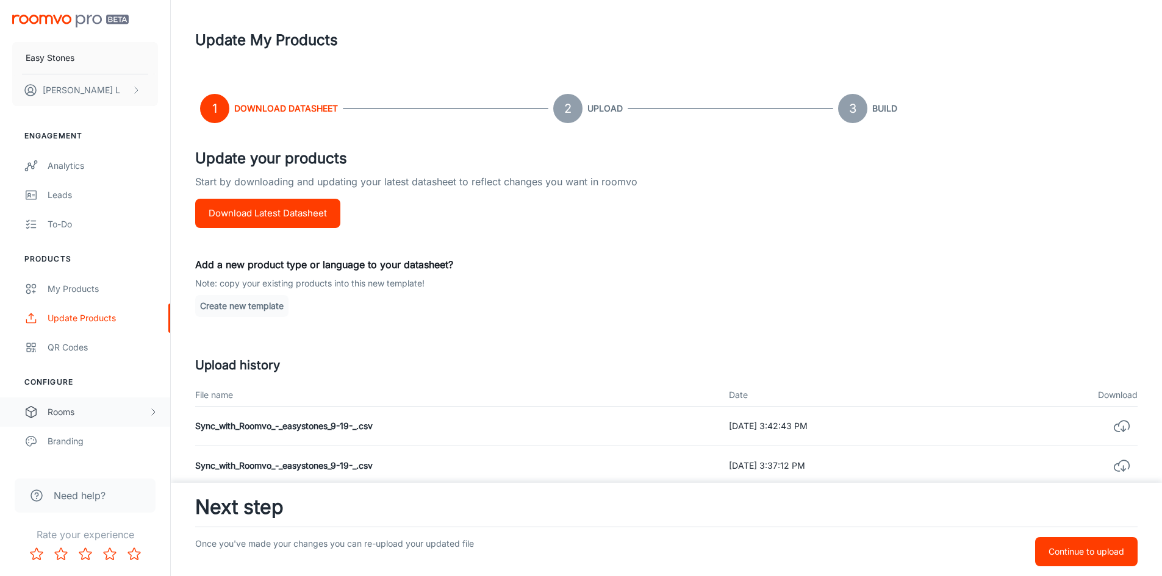
click at [109, 423] on div "Rooms" at bounding box center [85, 412] width 170 height 29
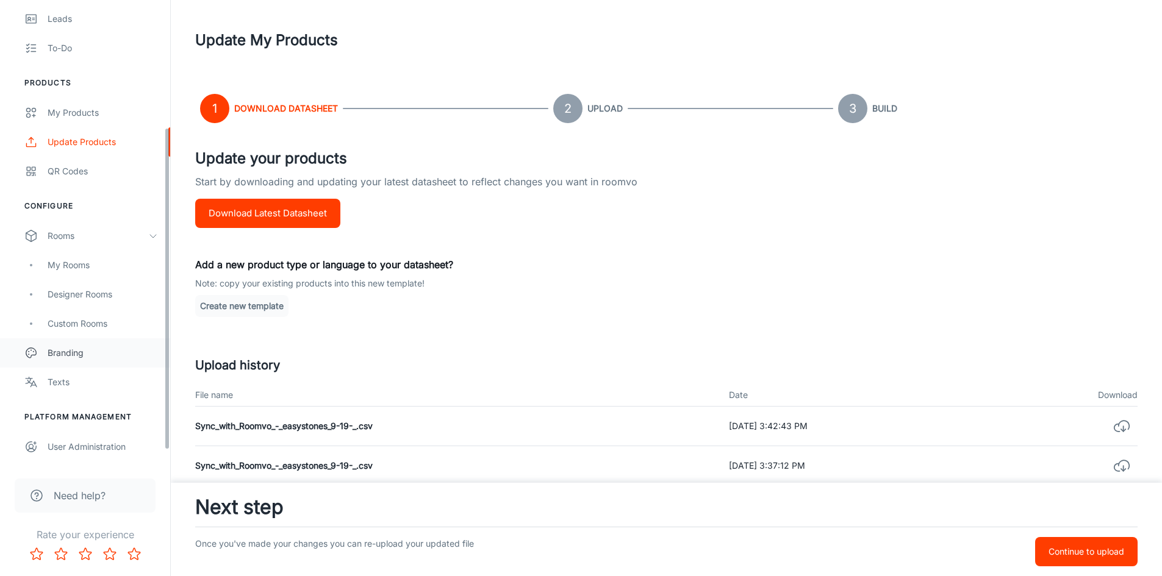
scroll to position [183, 0]
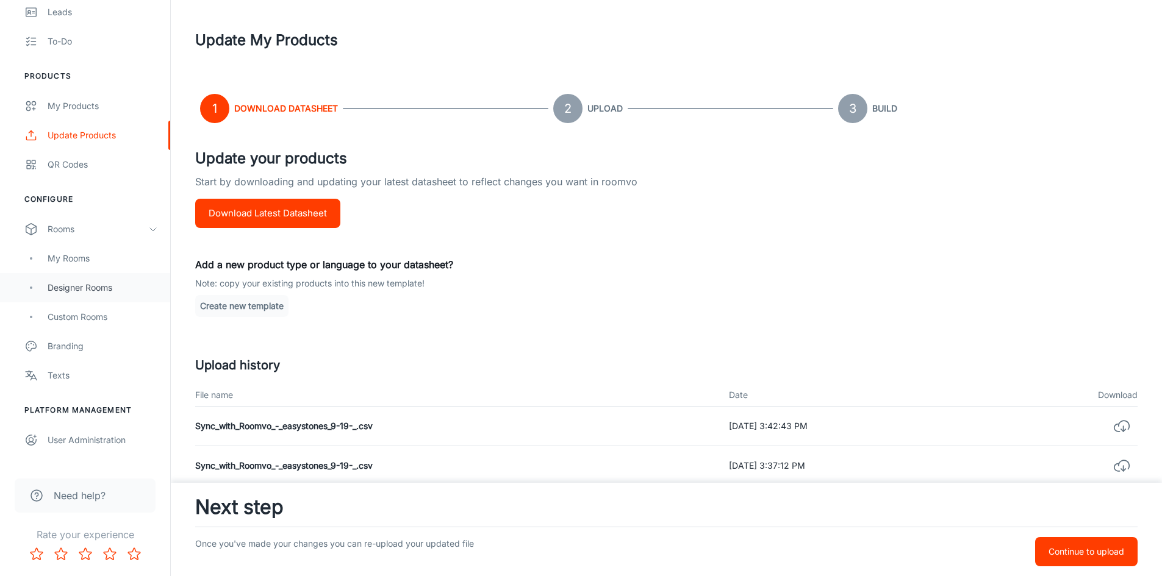
click at [111, 293] on div "Designer Rooms" at bounding box center [103, 287] width 110 height 13
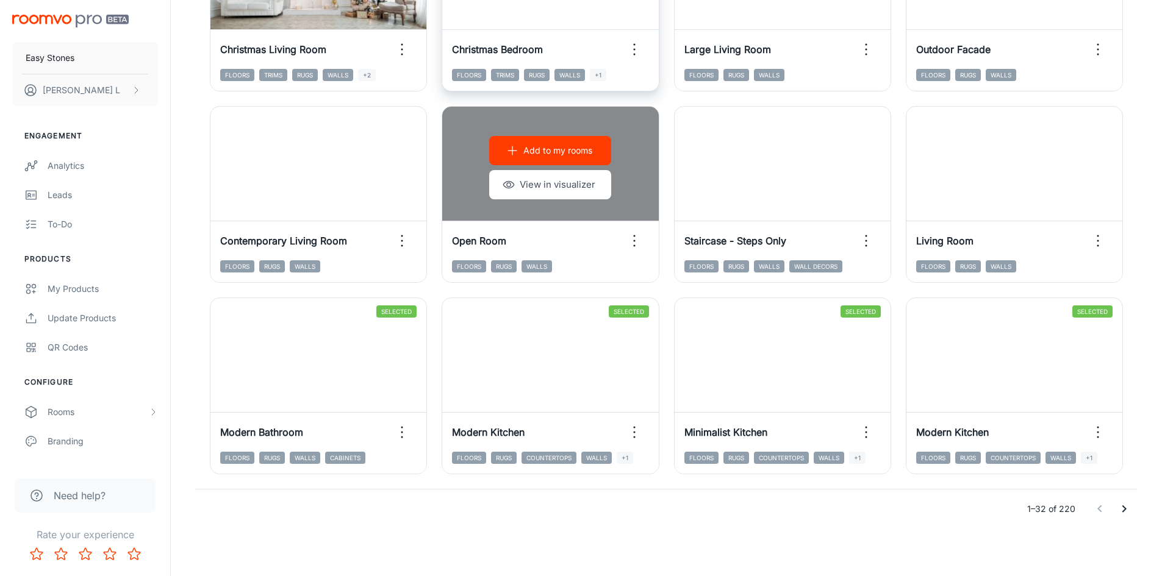
scroll to position [1238, 0]
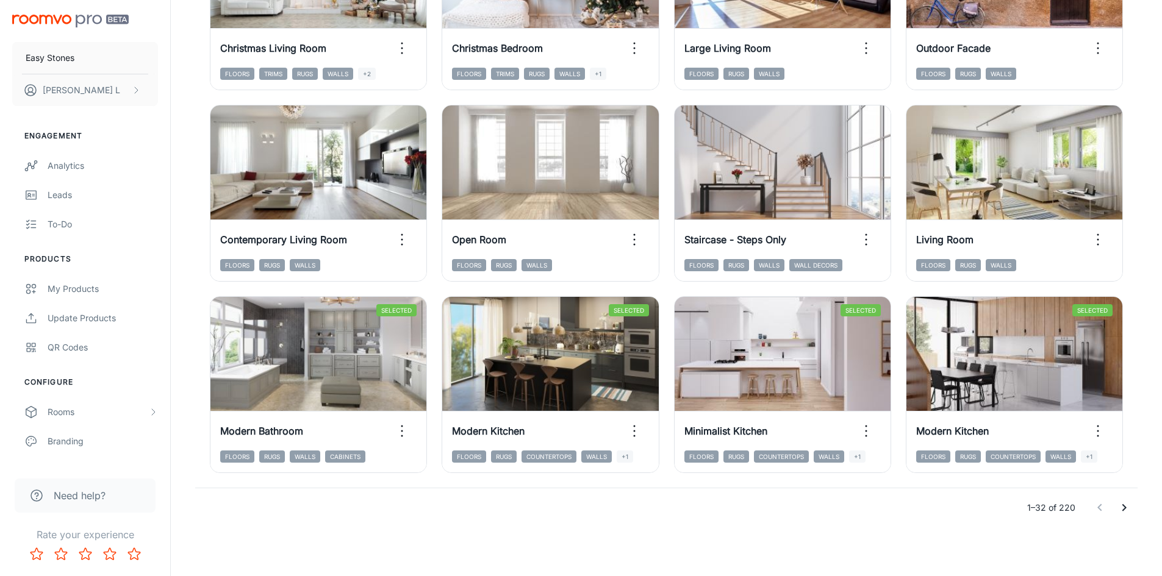
click at [1123, 514] on icon "Go to next page" at bounding box center [1123, 508] width 15 height 15
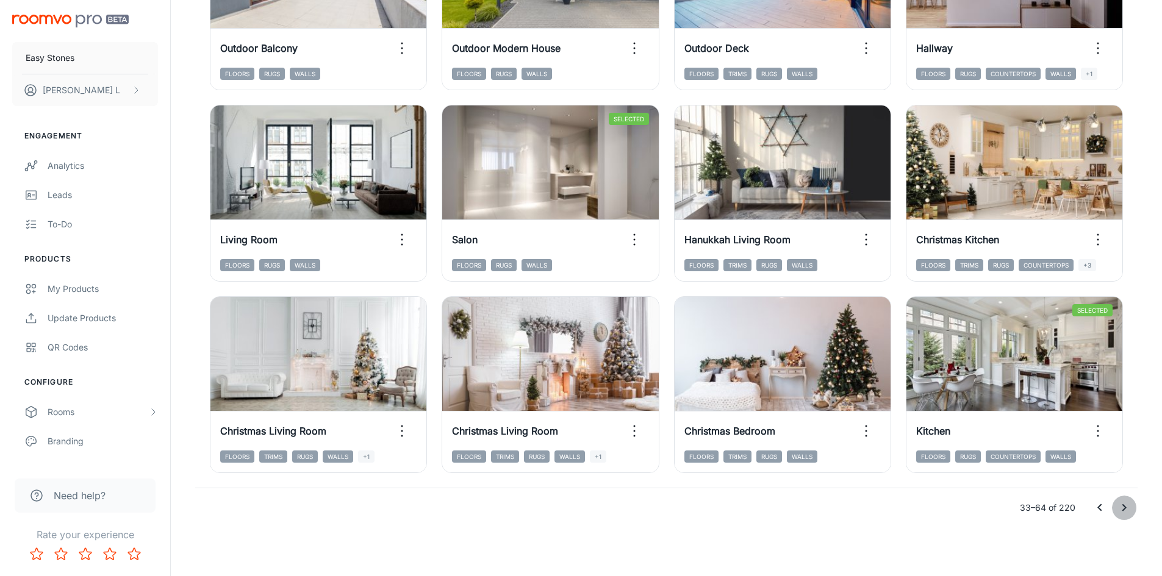
click at [1129, 512] on icon "Go to next page" at bounding box center [1123, 508] width 15 height 15
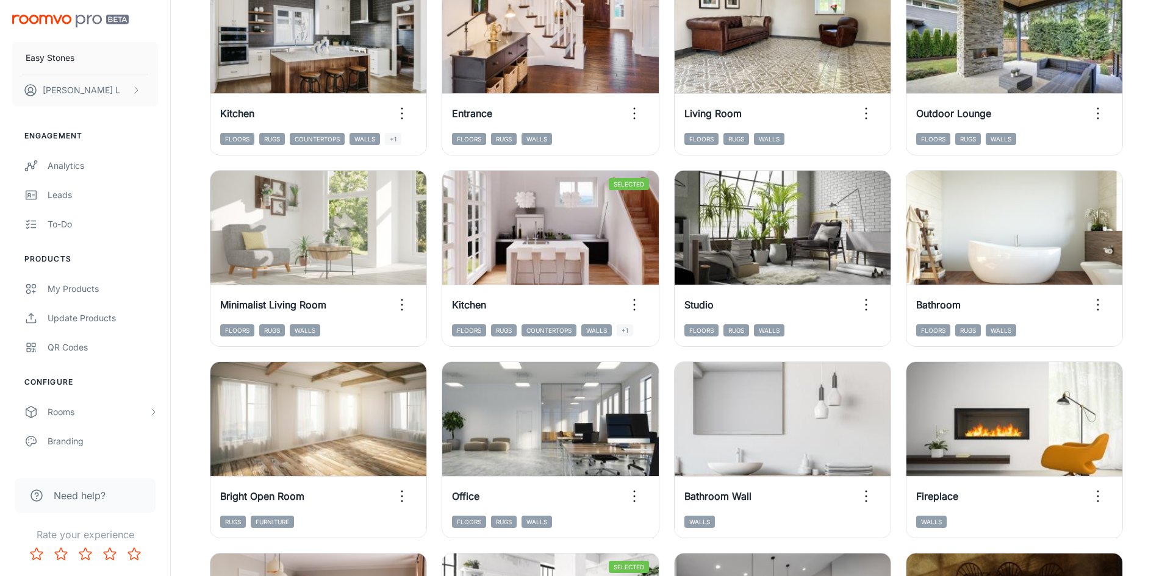
scroll to position [0, 0]
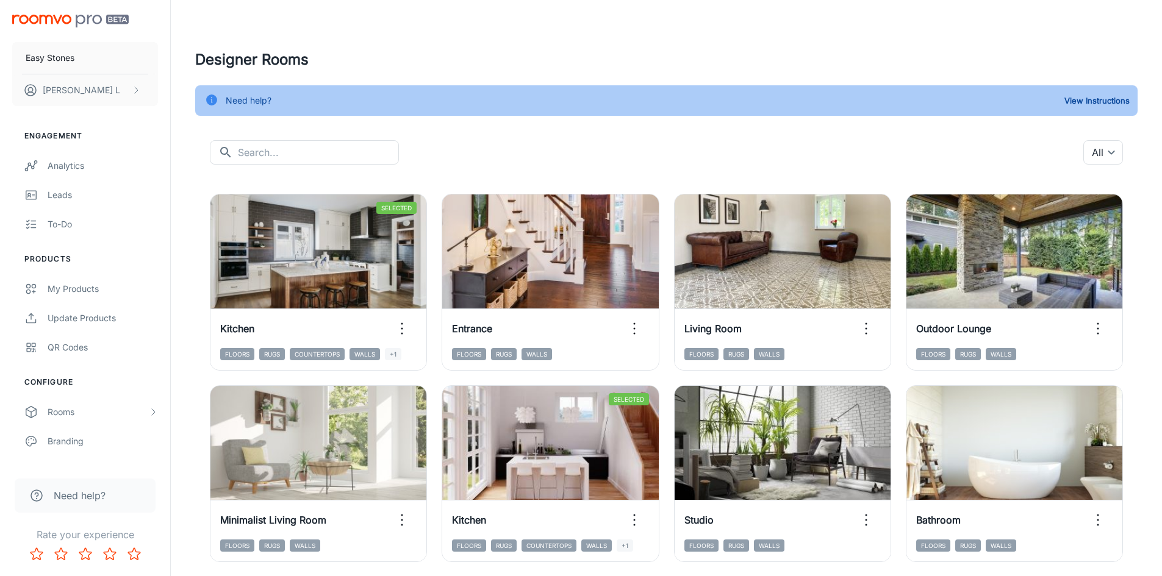
click at [715, 140] on div "​ ​ All ​" at bounding box center [666, 152] width 913 height 24
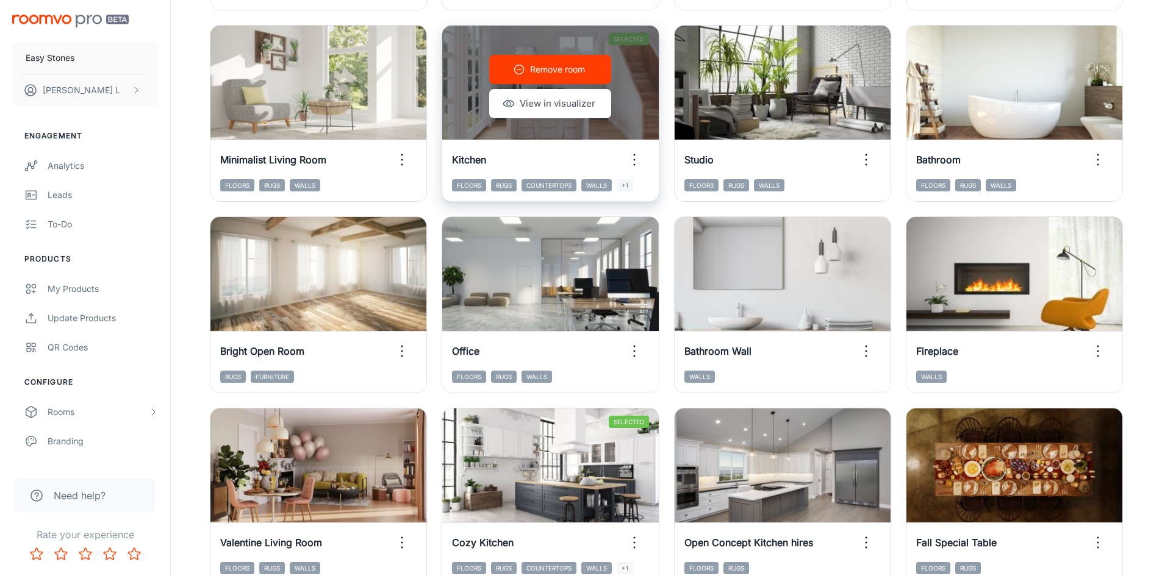
scroll to position [366, 0]
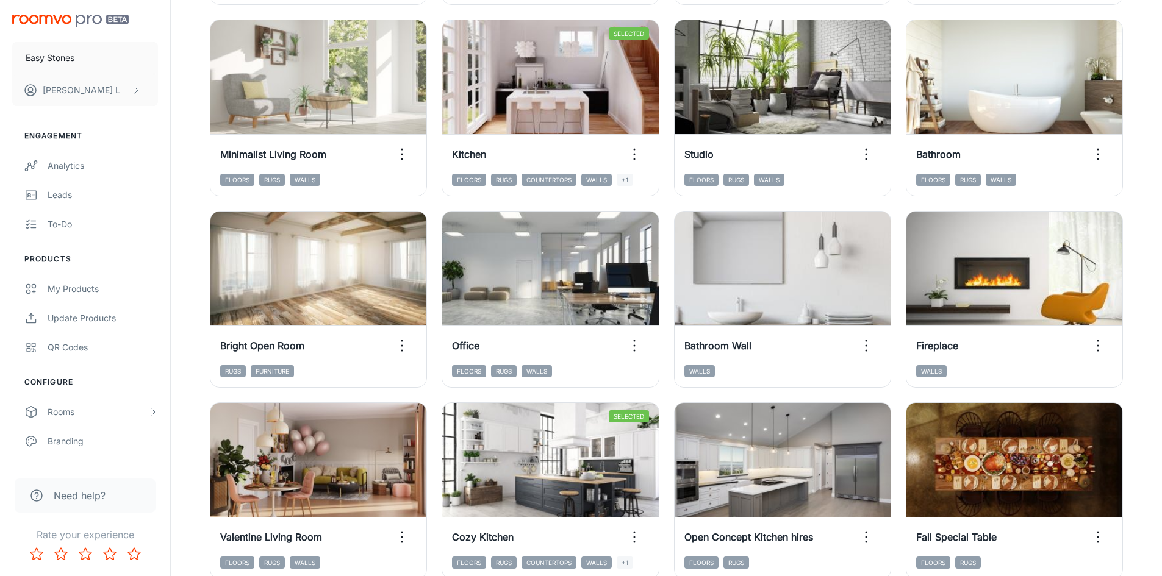
click at [180, 173] on div "Selected Remove room View in visualizer Kitchen Floors Rugs Countertops Walls +…" at bounding box center [658, 586] width 957 height 1546
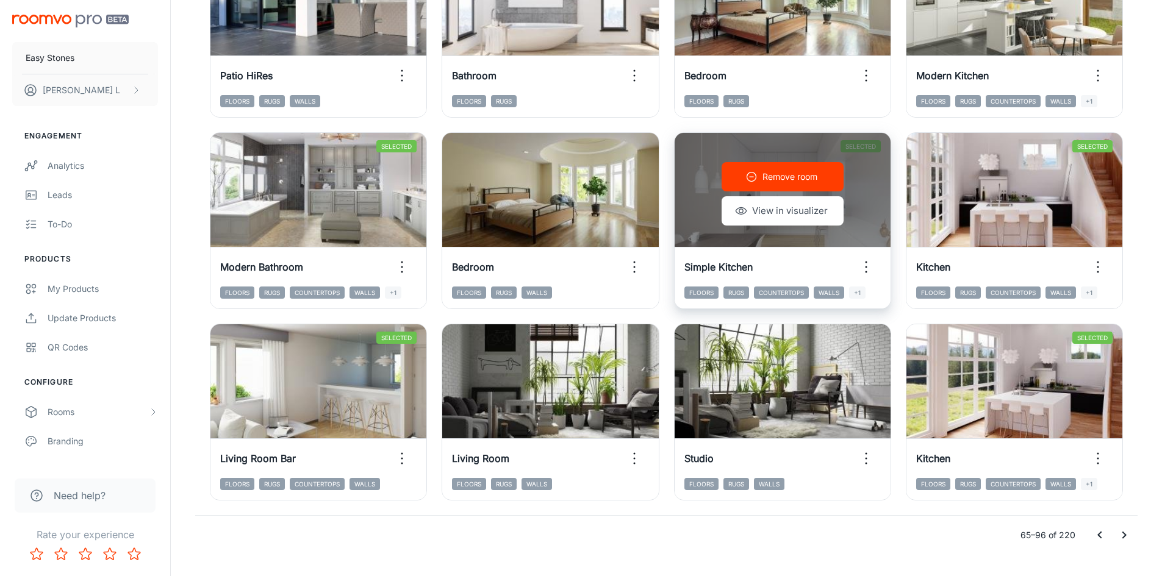
scroll to position [1219, 0]
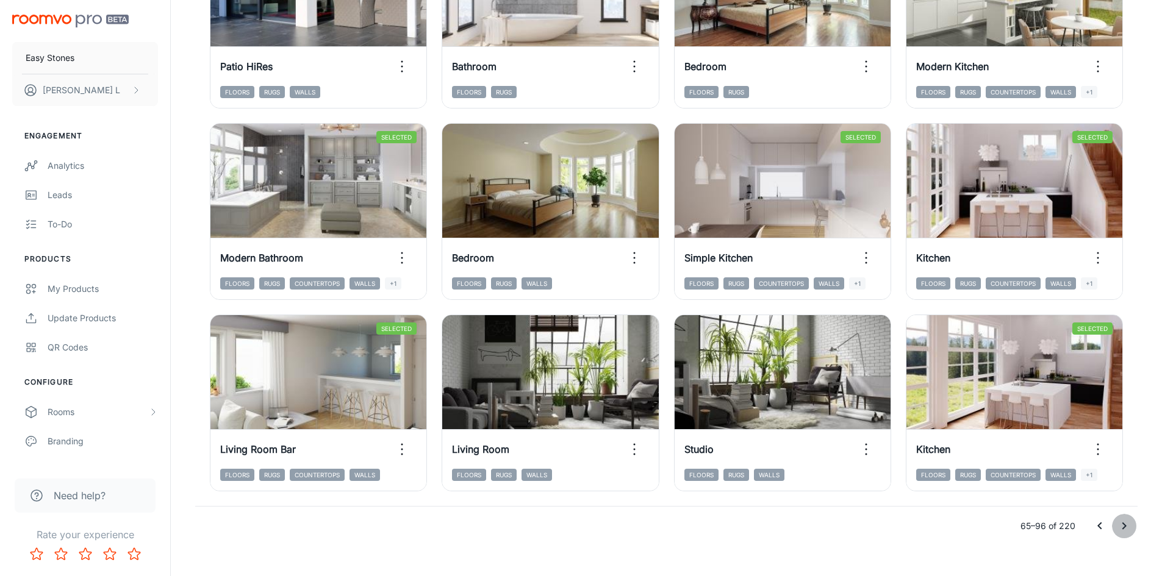
click at [1123, 530] on icon "Go to next page" at bounding box center [1123, 526] width 15 height 15
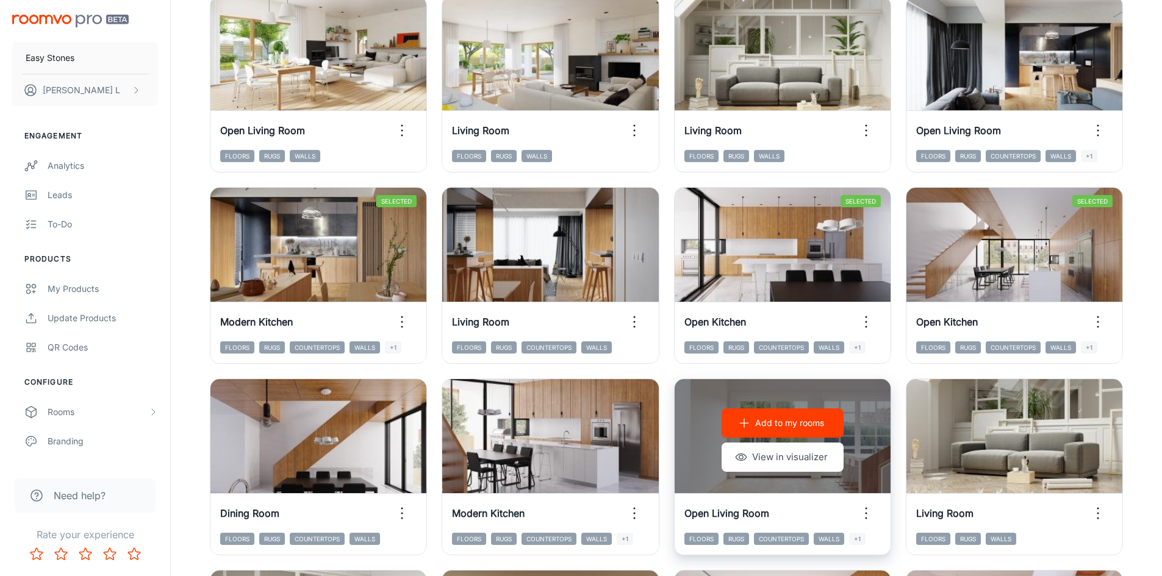
scroll to position [549, 0]
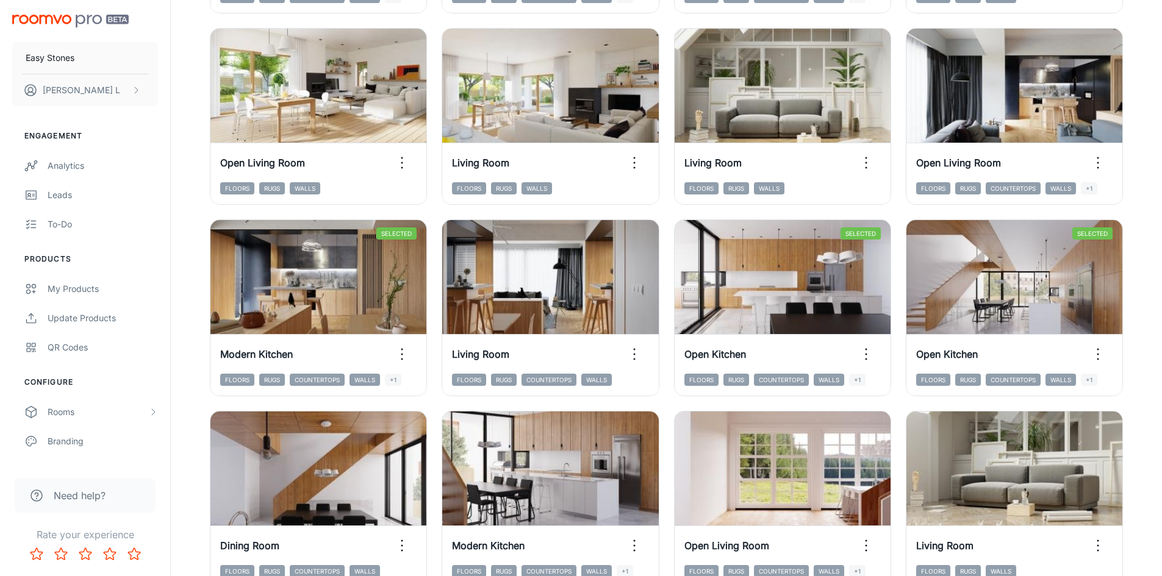
click at [1142, 244] on div "Designer Rooms Need help? View Instructions ​ ​ All ​ Add to my rooms View in v…" at bounding box center [665, 358] width 971 height 1716
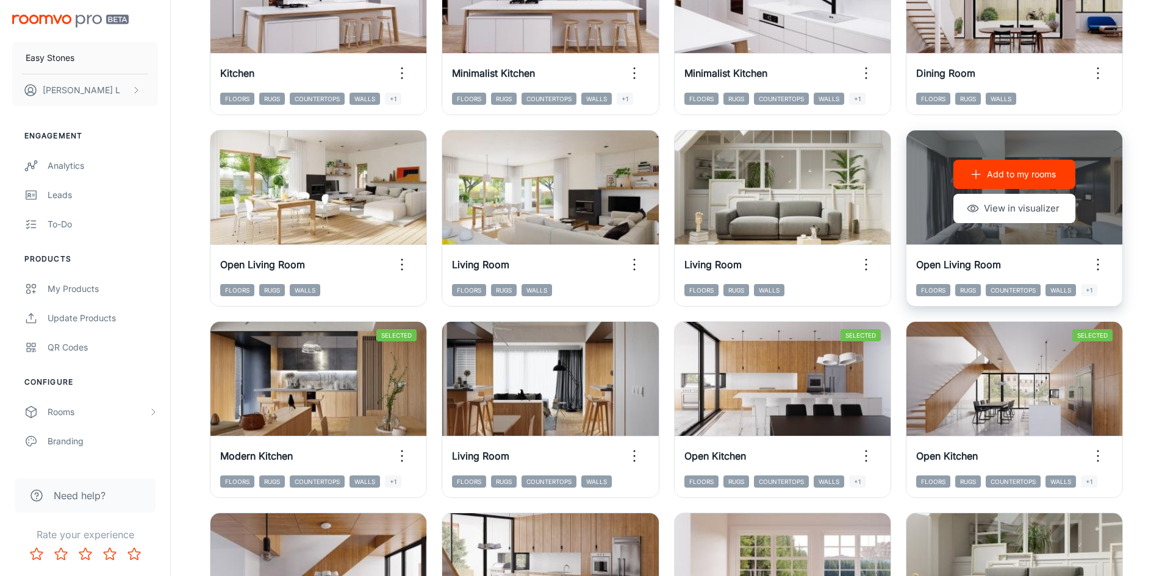
scroll to position [427, 0]
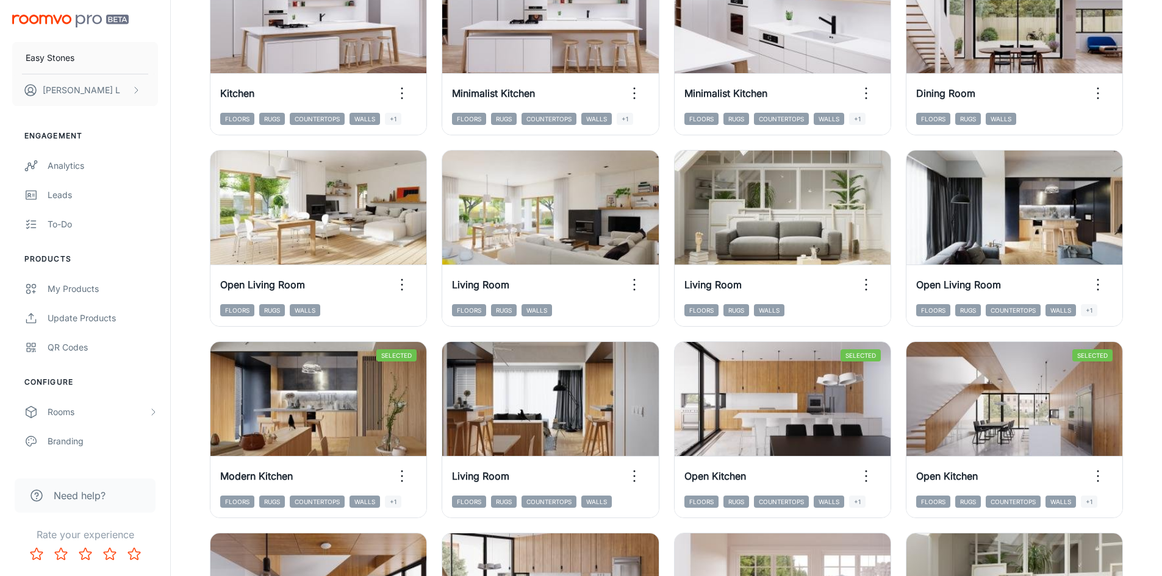
click at [1153, 210] on div "Designer Rooms Need help? View Instructions ​ ​ All ​ Add to my rooms View in v…" at bounding box center [666, 480] width 991 height 1814
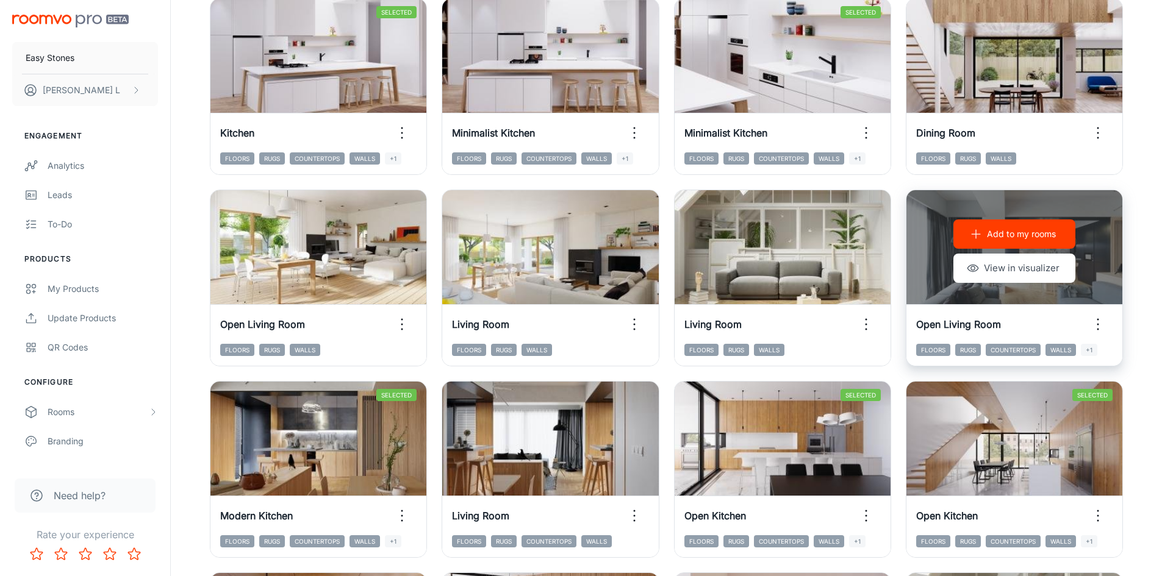
scroll to position [366, 0]
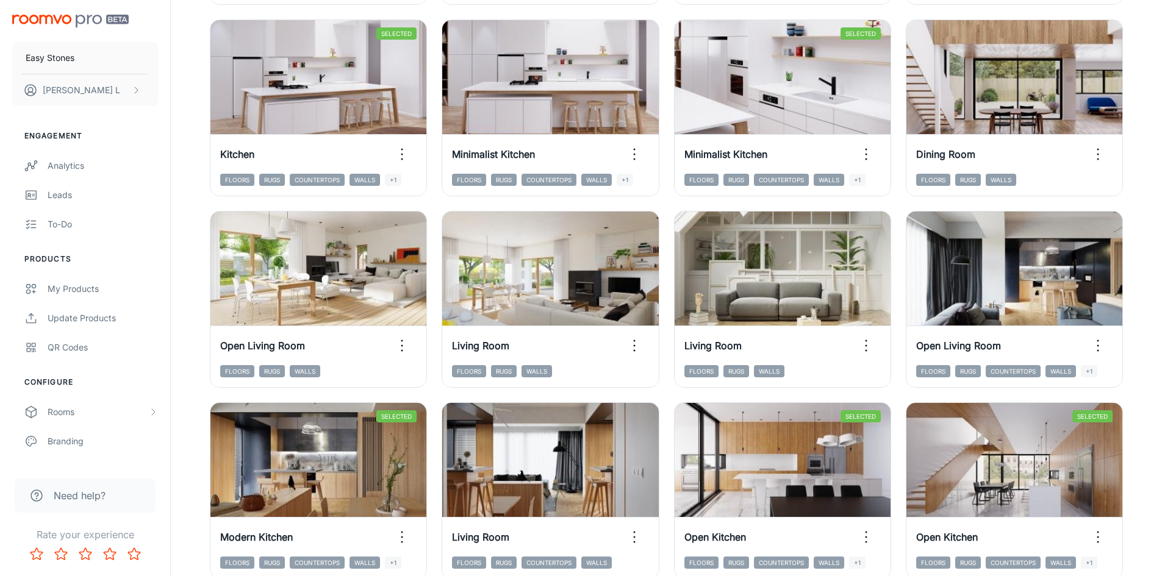
click at [1132, 194] on div "Add to my rooms View in visualizer Open Kitchen Floors Rugs Countertops Walls +…" at bounding box center [658, 586] width 957 height 1546
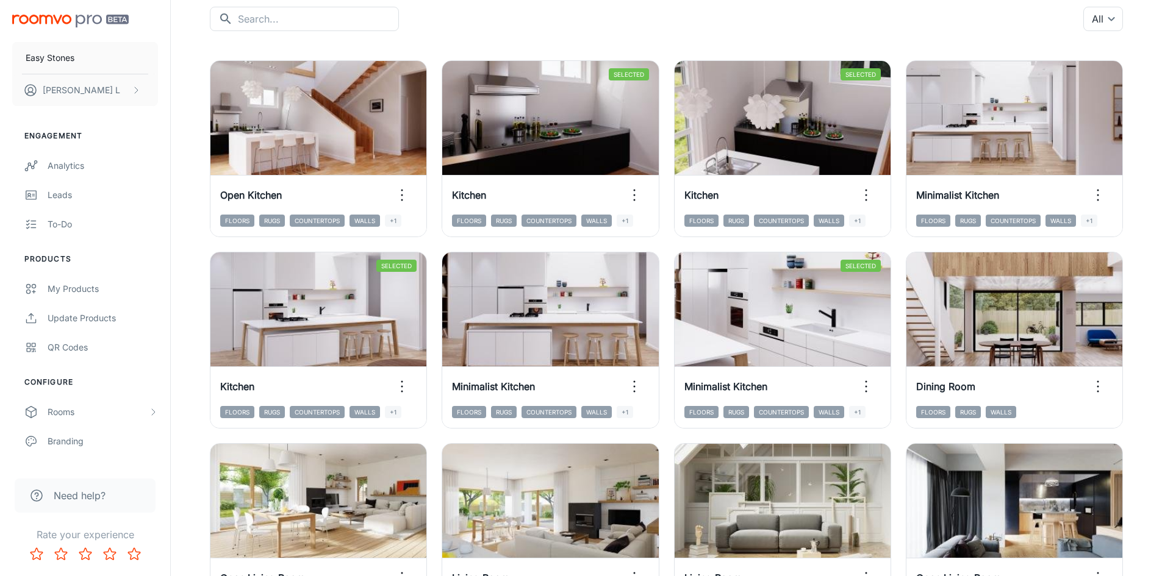
scroll to position [122, 0]
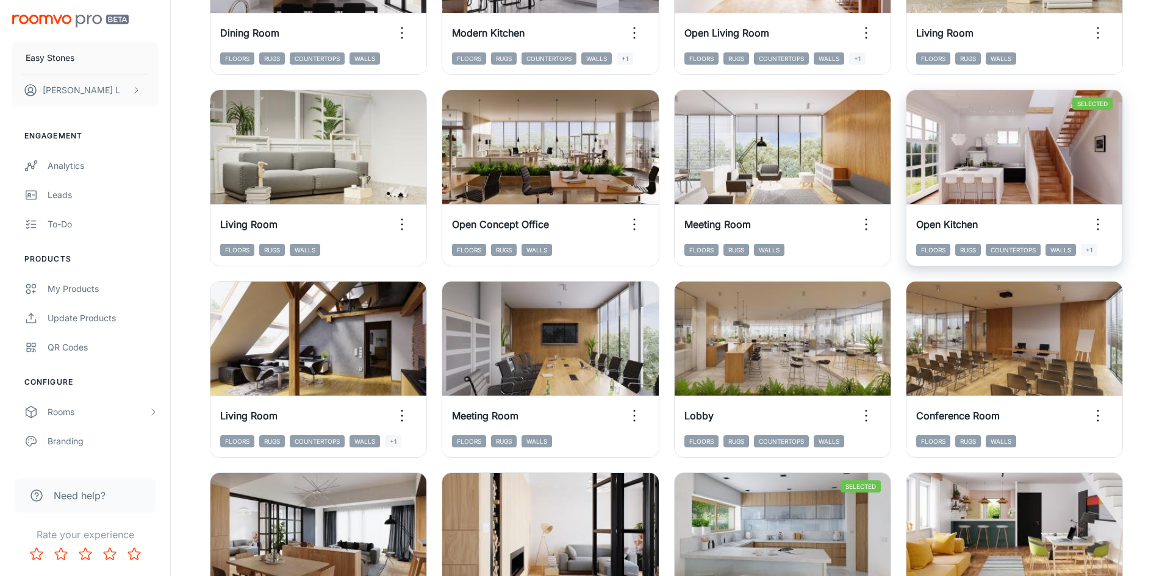
scroll to position [1238, 0]
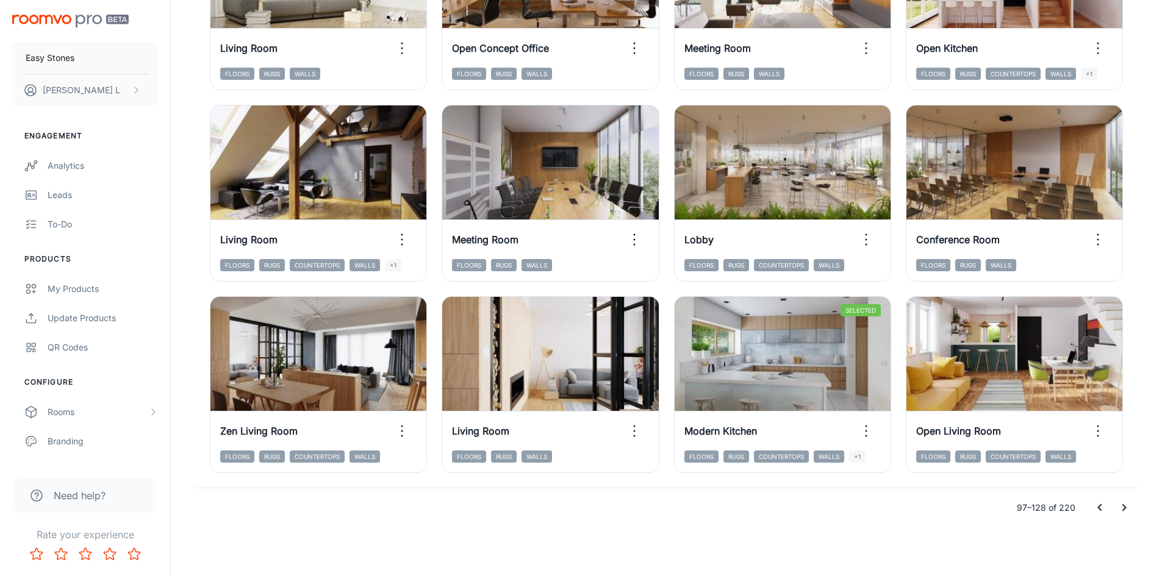
click at [1120, 502] on icon "Go to next page" at bounding box center [1123, 508] width 15 height 15
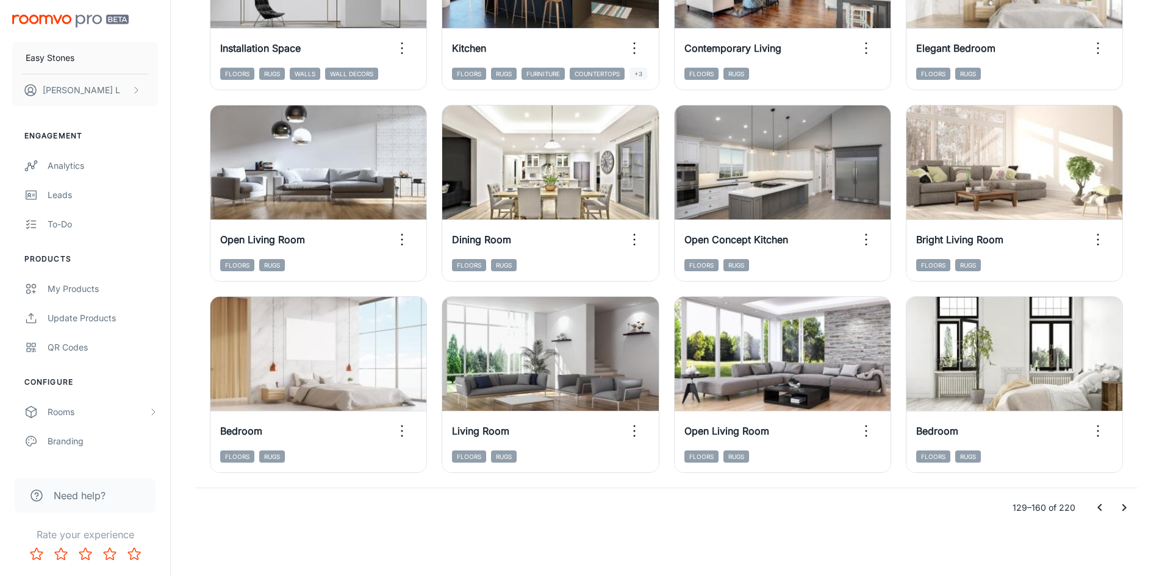
click at [199, 298] on div "Add to my rooms View in visualizer Bedroom Floors Rugs" at bounding box center [311, 377] width 232 height 191
click at [1125, 502] on icon "Go to next page" at bounding box center [1123, 508] width 15 height 15
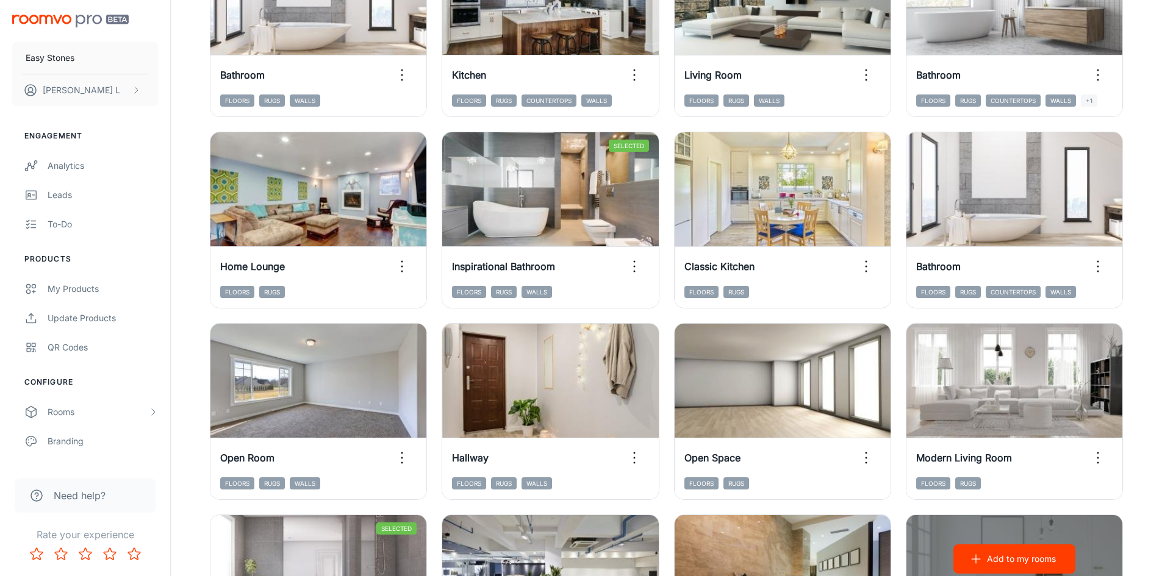
scroll to position [994, 0]
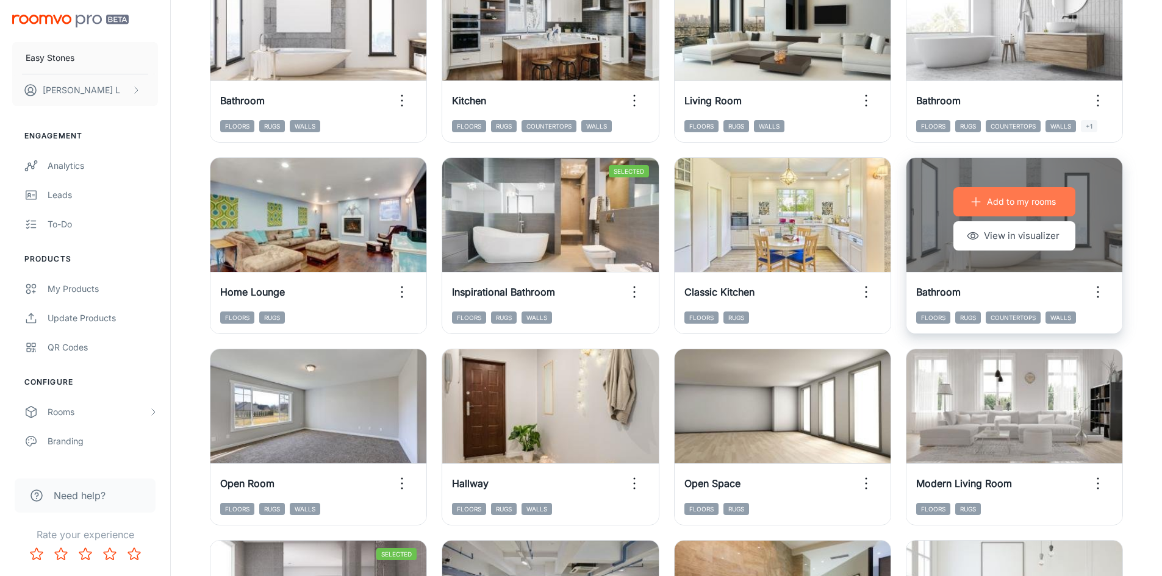
click at [1035, 207] on p "Add to my rooms" at bounding box center [1021, 201] width 69 height 13
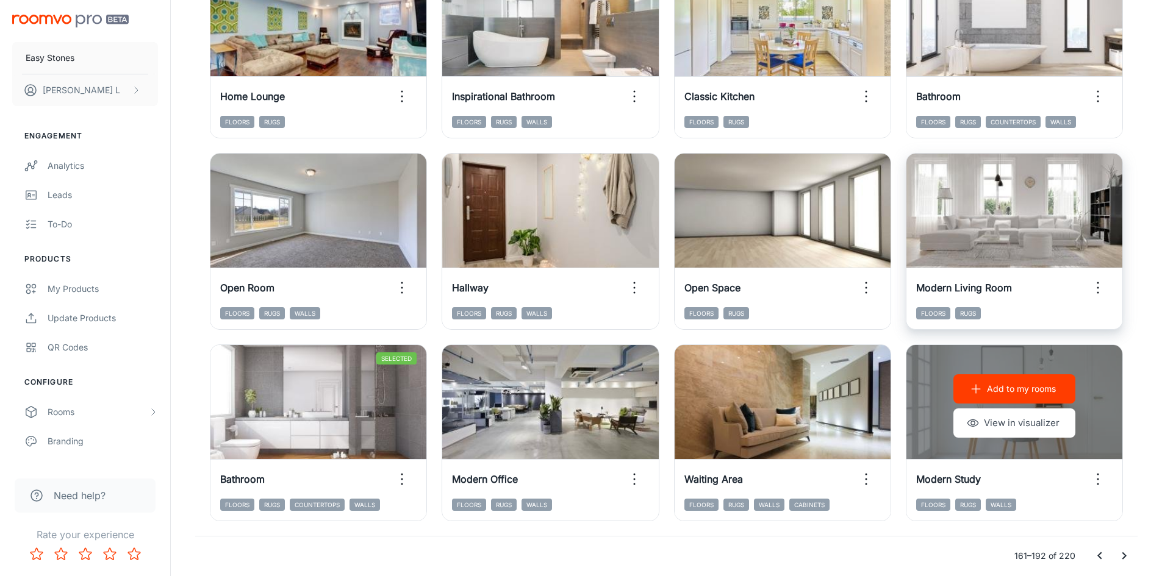
scroll to position [1238, 0]
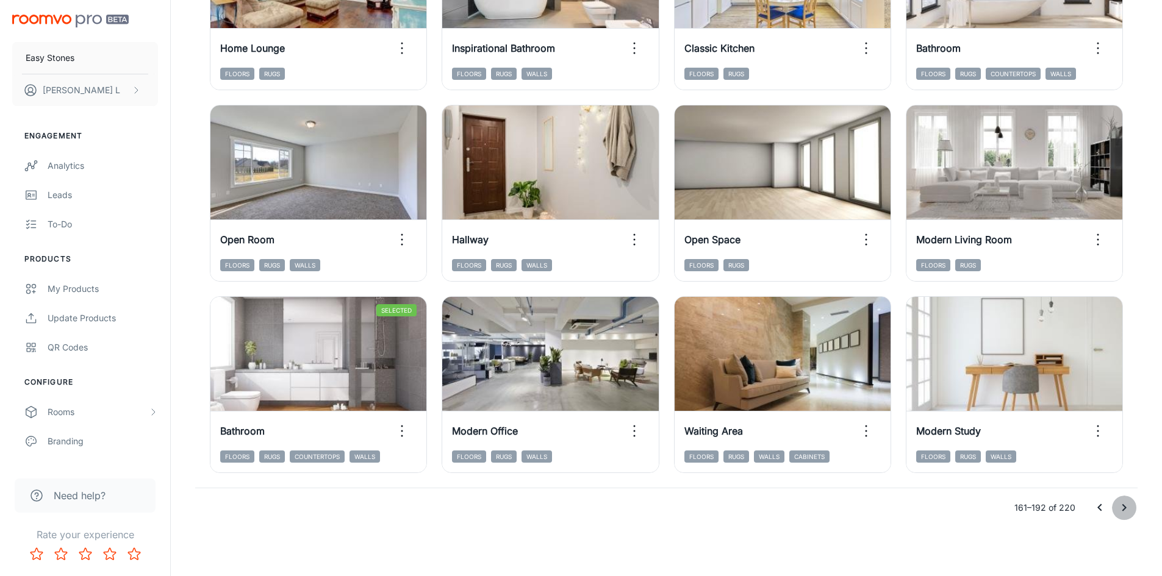
click at [1127, 502] on icon "Go to next page" at bounding box center [1123, 508] width 15 height 15
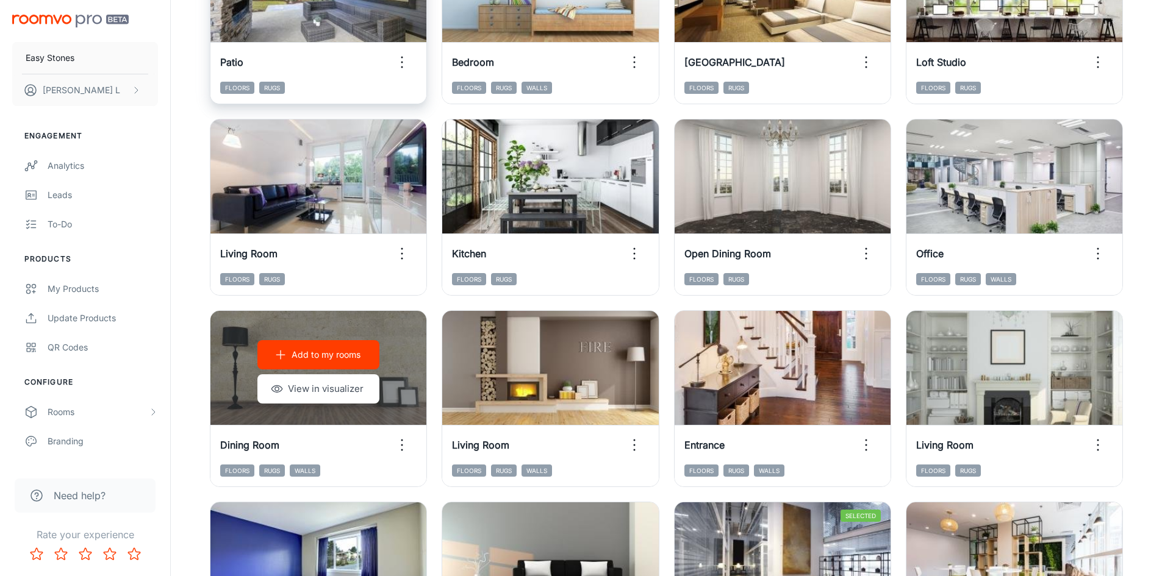
scroll to position [559, 0]
